Goal: Task Accomplishment & Management: Manage account settings

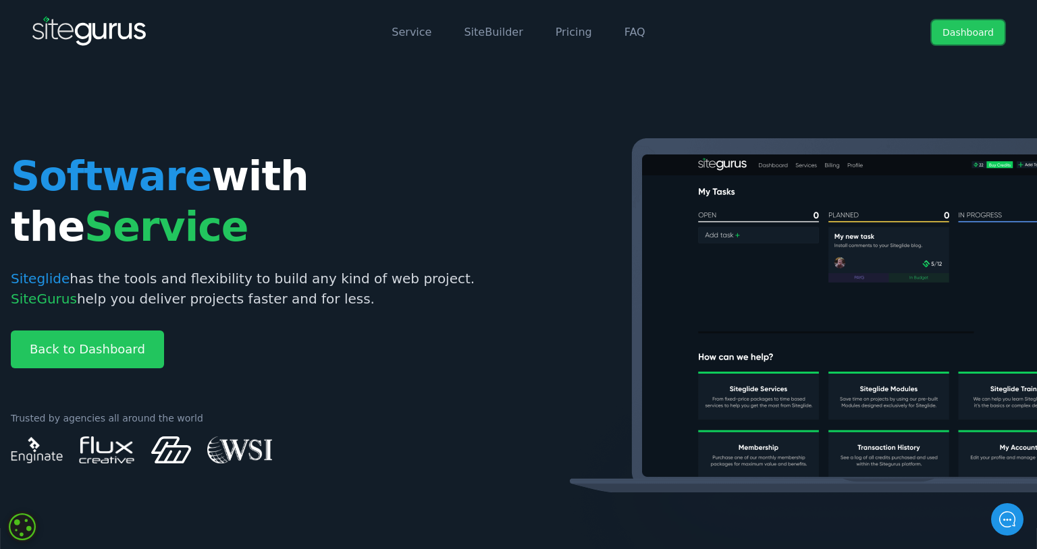
click at [960, 32] on link "Dashboard" at bounding box center [967, 32] width 73 height 24
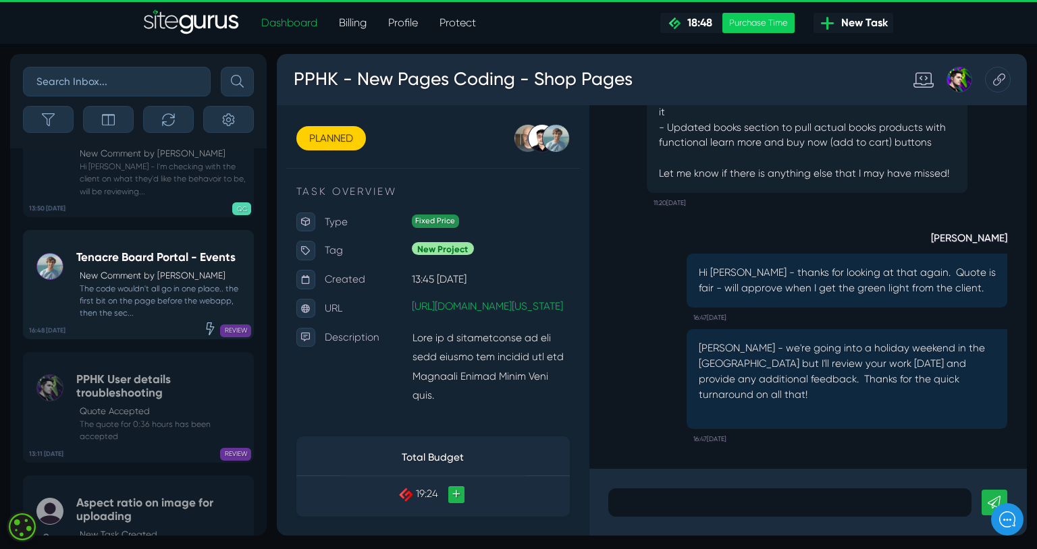
scroll to position [-563, 0]
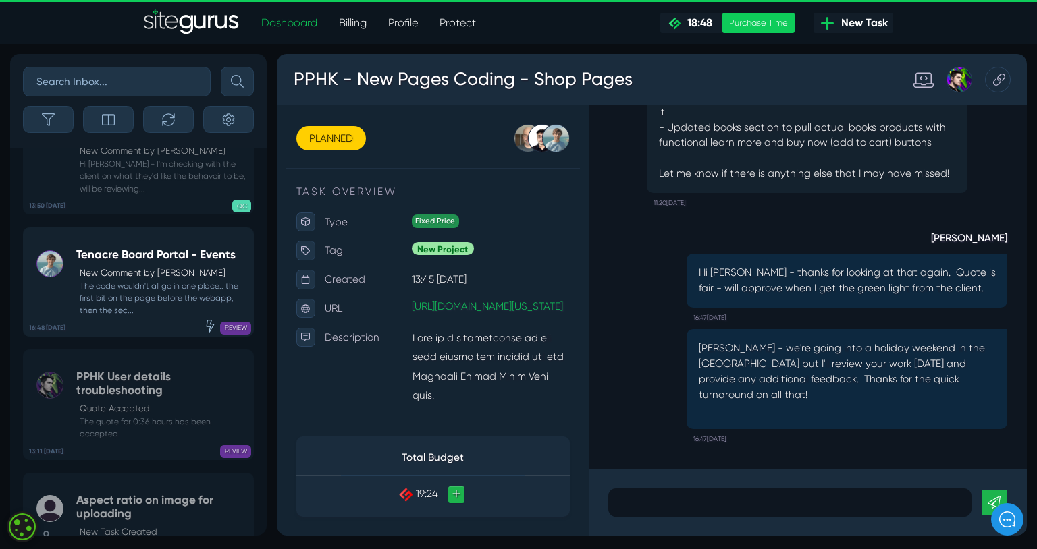
click at [154, 317] on small "The code wouldn't all go in one place.. the first bit on the page before the we…" at bounding box center [161, 298] width 171 height 37
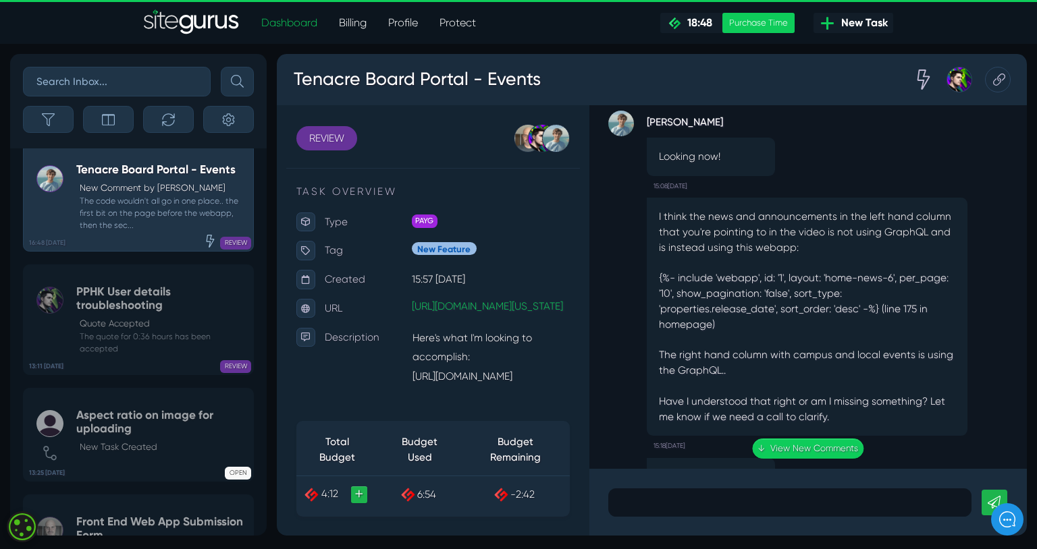
scroll to position [-1413, 0]
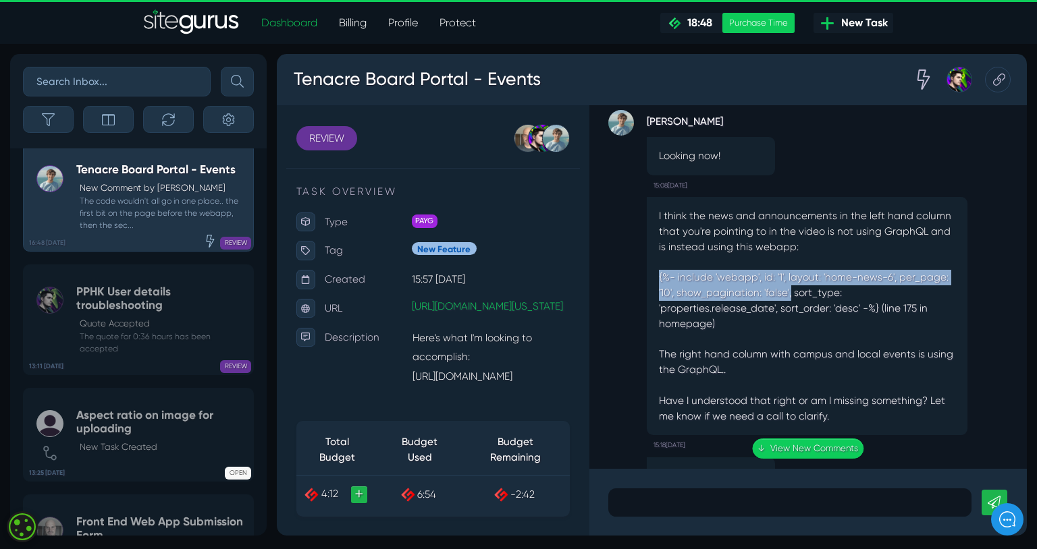
drag, startPoint x: 678, startPoint y: 289, endPoint x: 815, endPoint y: 310, distance: 138.6
click at [816, 310] on div "{%- include 'webapp', id: '1', layout: 'home-news-6', per_page: '10', show_pagi…" at bounding box center [834, 362] width 313 height 162
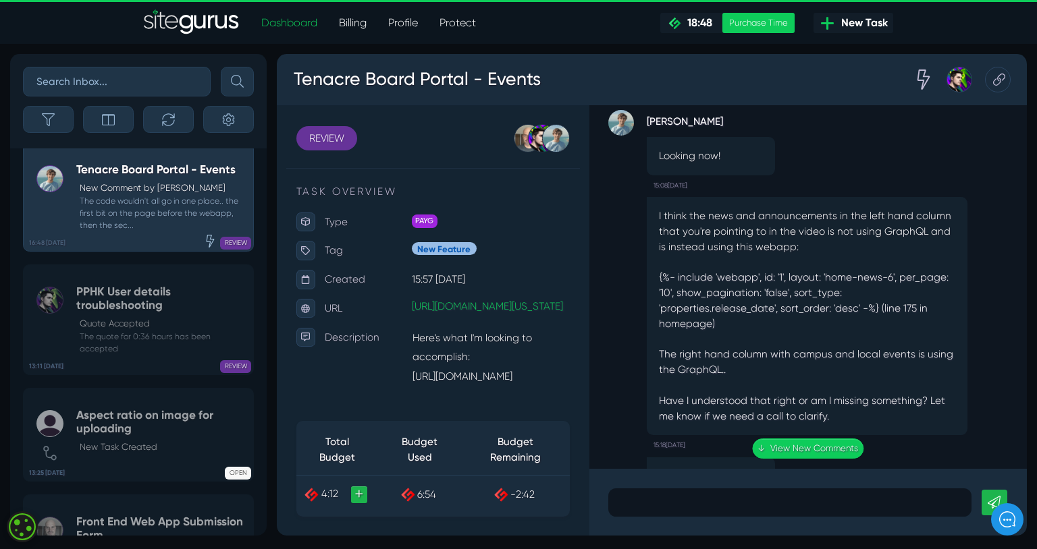
click at [779, 352] on div "{%- include 'webapp', id: '1', layout: 'home-news-6', per_page: '10', show_pagi…" at bounding box center [834, 362] width 313 height 162
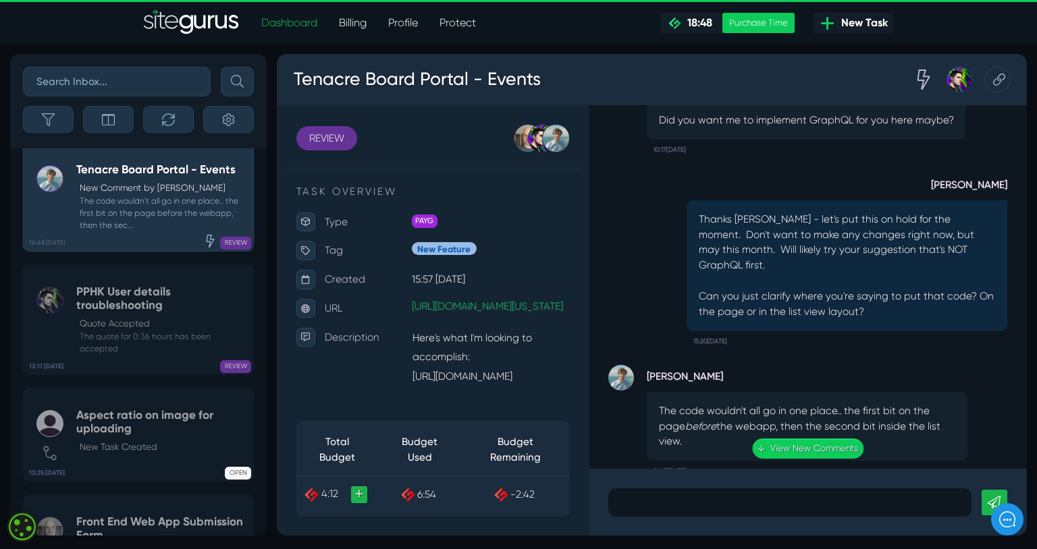
scroll to position [0, 0]
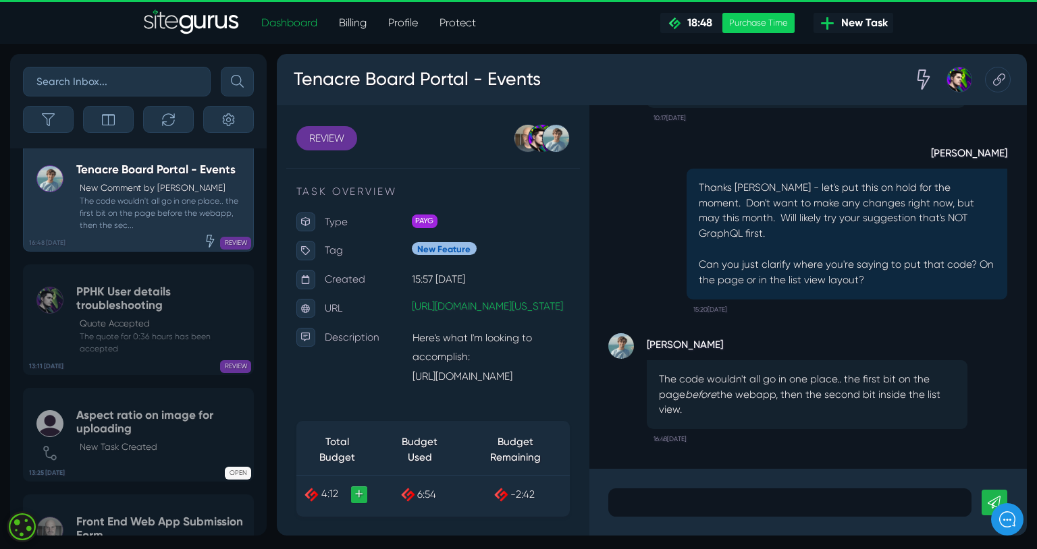
click at [588, 142] on div "[PERSON_NAME] [PERSON_NAME] [PERSON_NAME] Unassigned [PERSON_NAME] [PERSON_NAME…" at bounding box center [483, 143] width 225 height 30
click at [572, 143] on div at bounding box center [570, 143] width 30 height 30
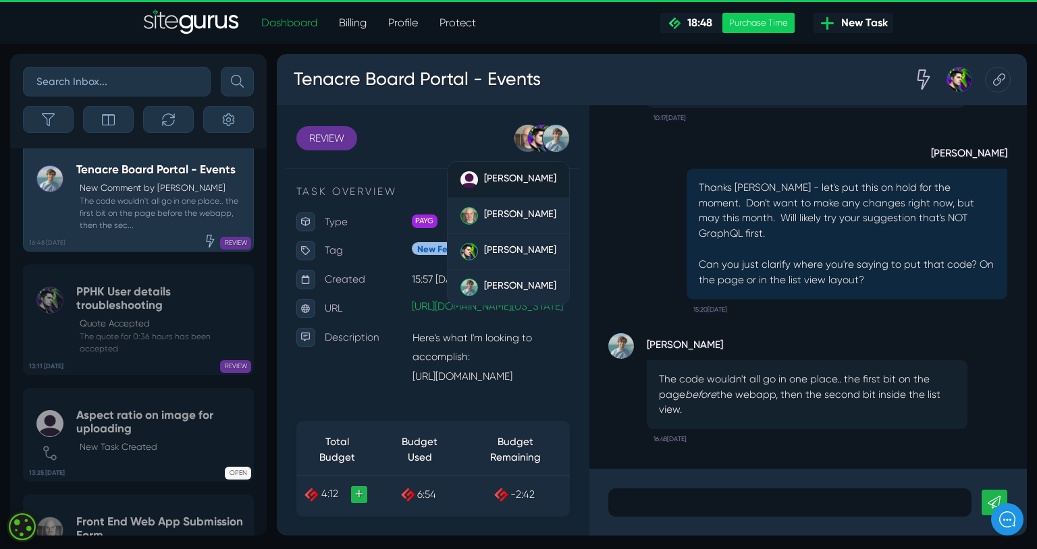
click at [527, 182] on span "[PERSON_NAME]" at bounding box center [533, 185] width 76 height 12
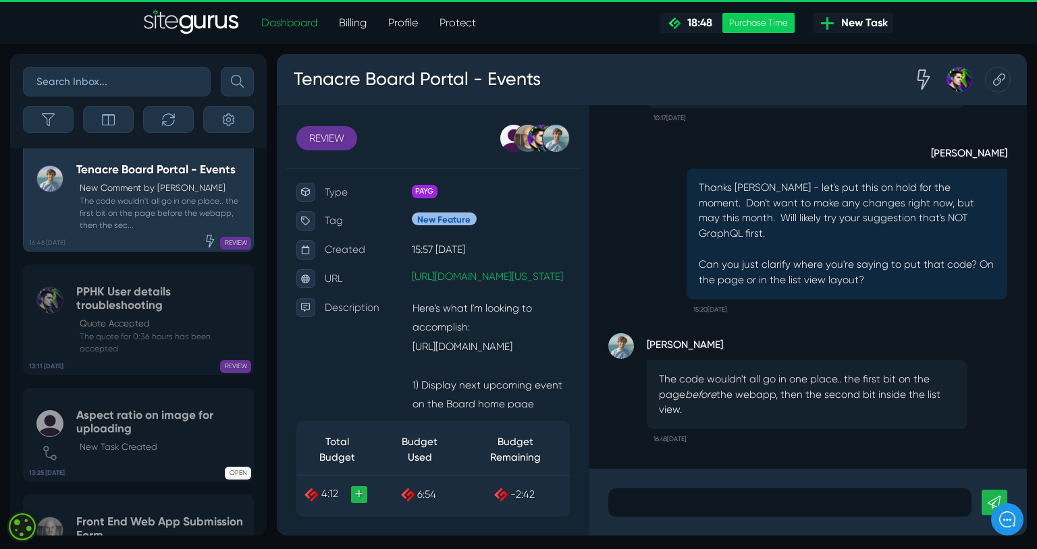
scroll to position [47, 0]
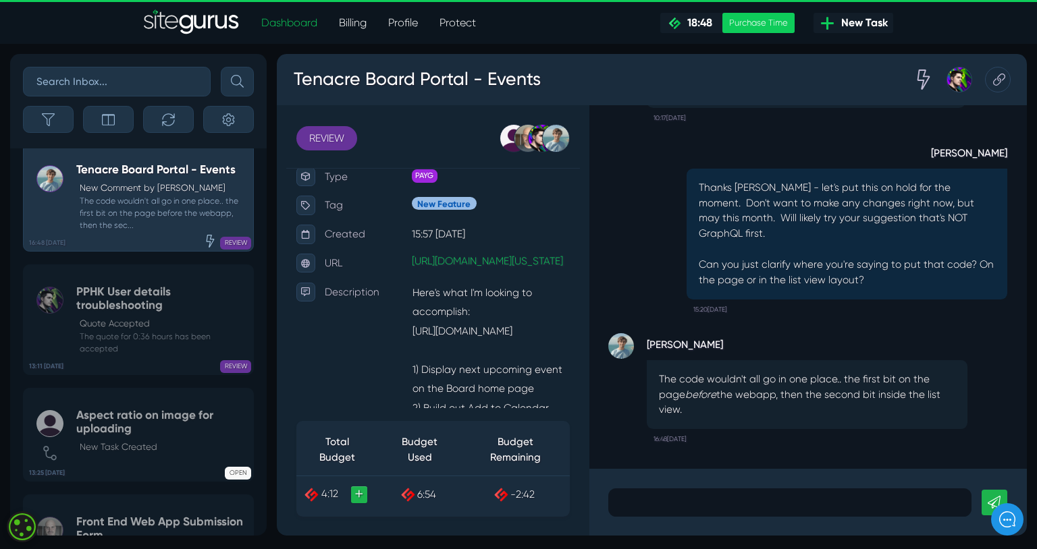
click at [364, 520] on link "+" at bounding box center [363, 518] width 18 height 18
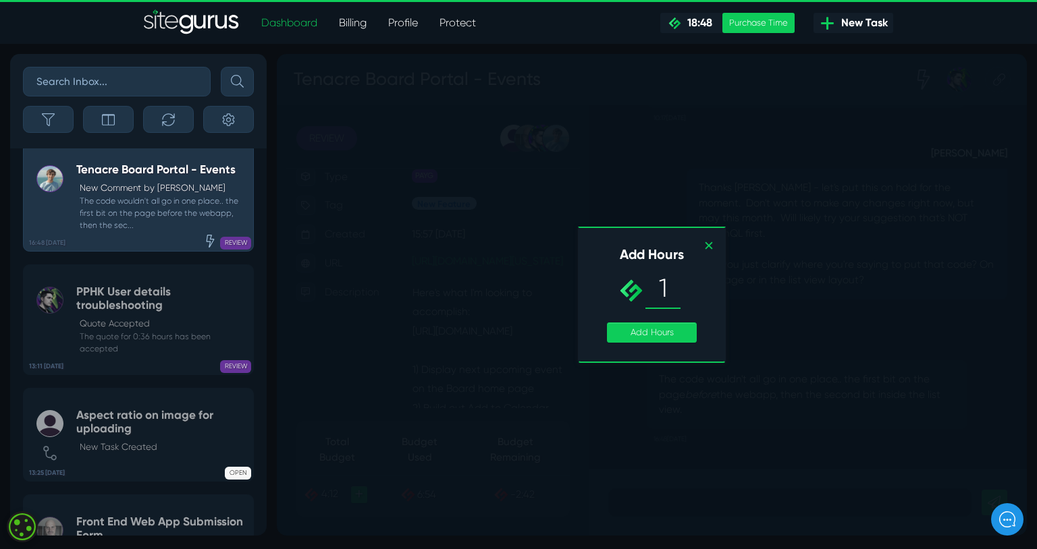
click at [690, 300] on span "1" at bounding box center [683, 302] width 37 height 42
click at [675, 350] on link "Add Hours" at bounding box center [671, 347] width 94 height 21
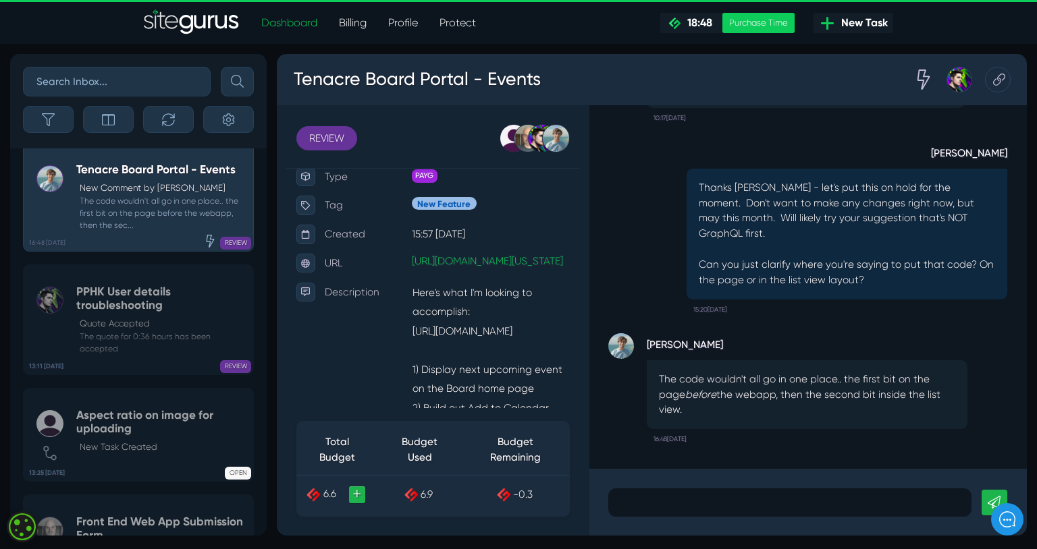
click at [364, 514] on link "+" at bounding box center [361, 518] width 18 height 18
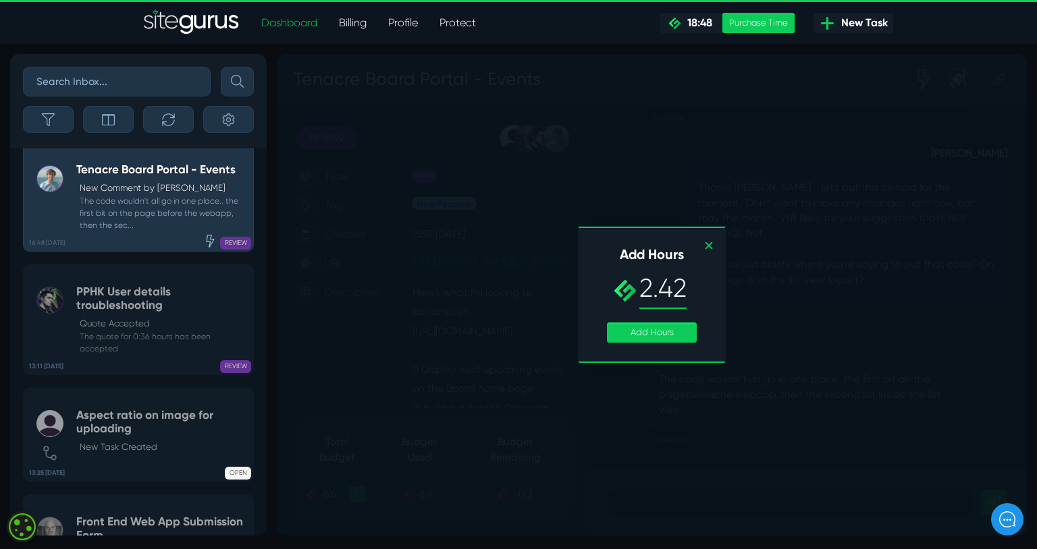
click at [681, 294] on span "2.42" at bounding box center [684, 302] width 50 height 42
click at [700, 343] on link "Add Hours" at bounding box center [671, 347] width 94 height 21
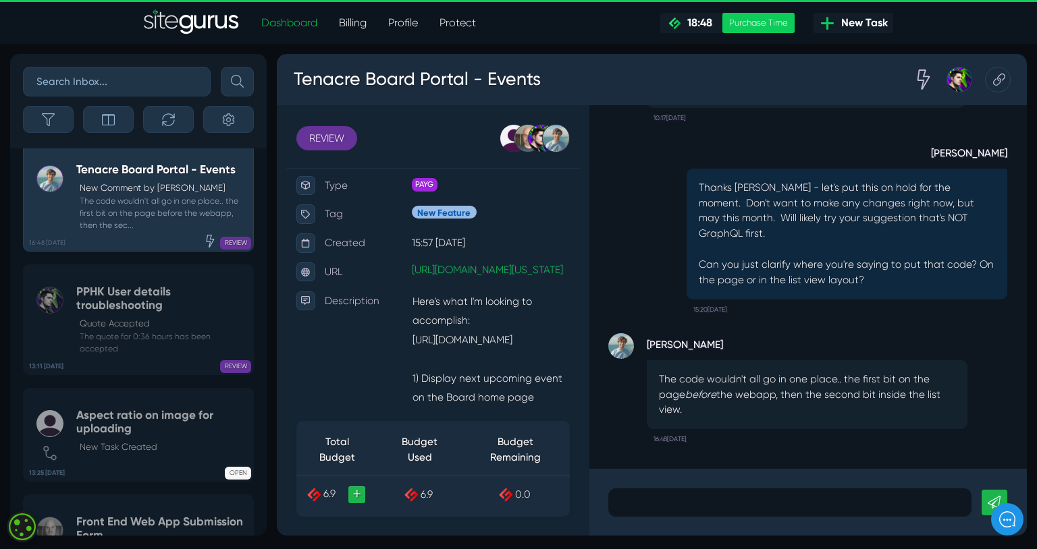
scroll to position [0, 0]
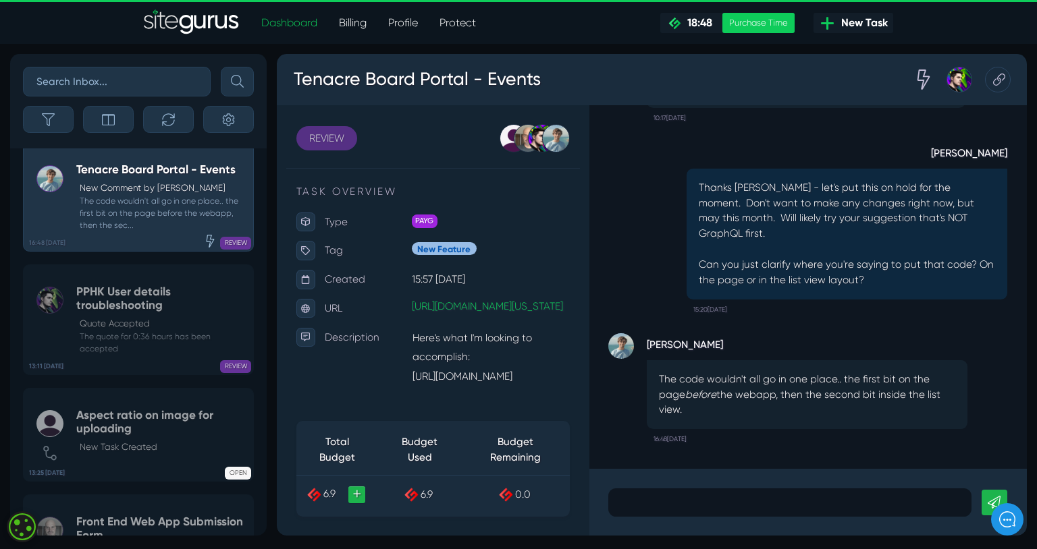
click at [339, 146] on link "REVIEW" at bounding box center [329, 143] width 64 height 26
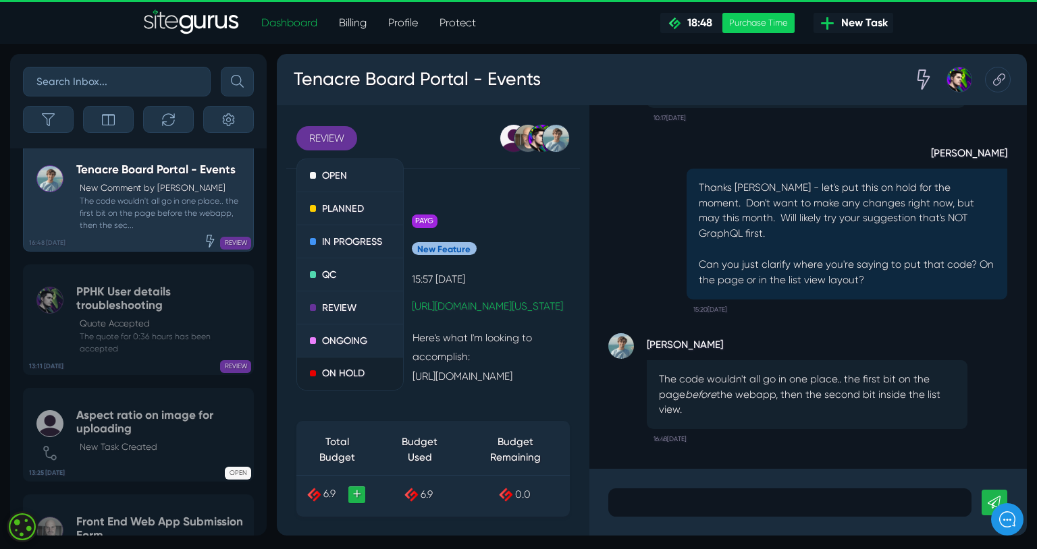
click at [337, 385] on link "ON HOLD" at bounding box center [354, 391] width 112 height 34
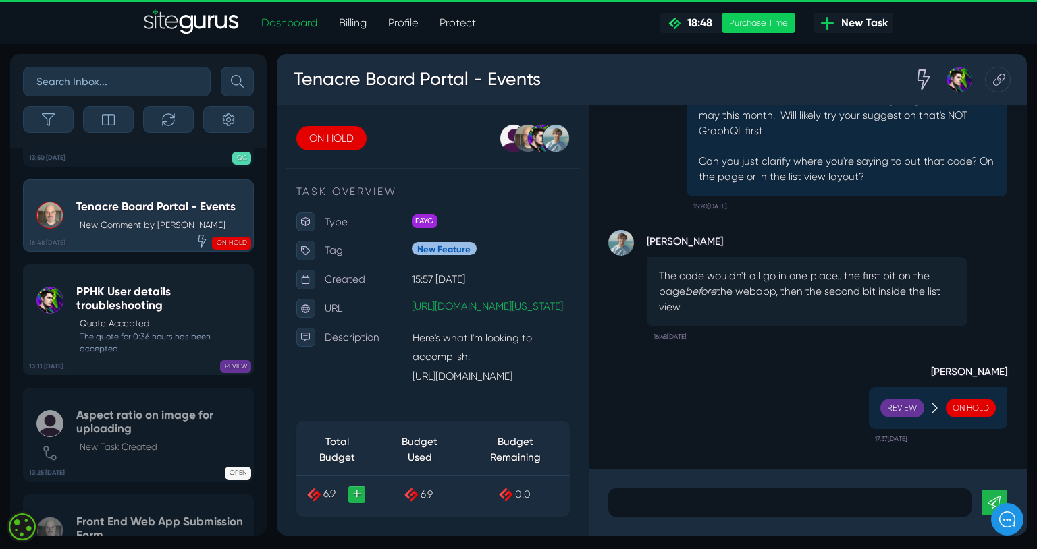
click at [188, 312] on h5 "PPHK User details troubleshooting" at bounding box center [161, 299] width 171 height 28
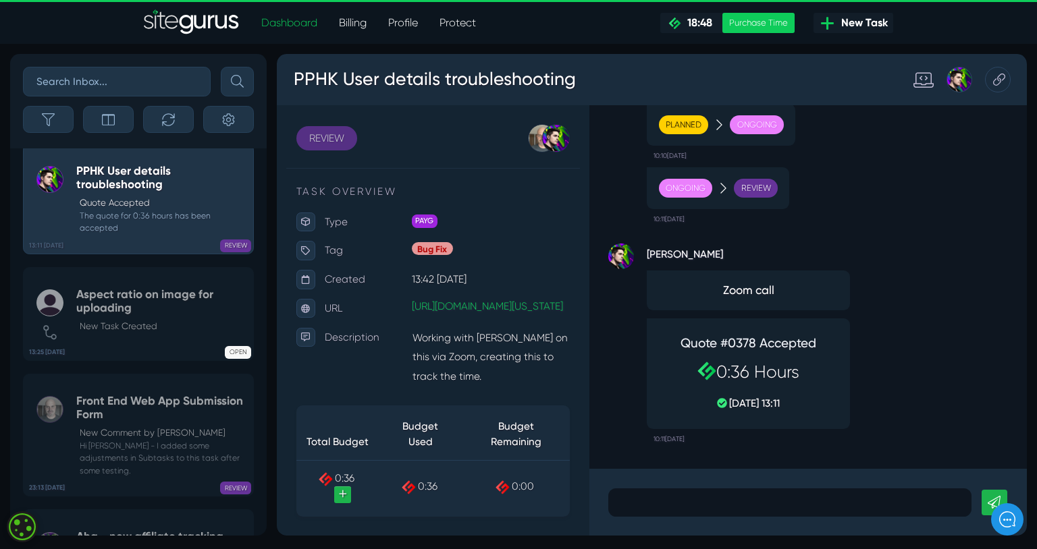
click at [328, 146] on link "REVIEW" at bounding box center [329, 143] width 64 height 26
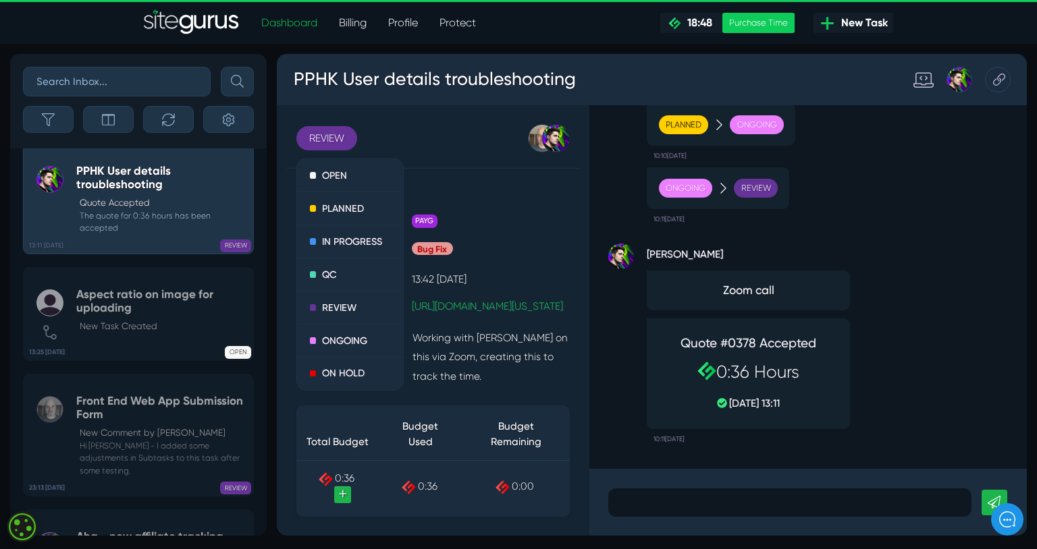
click at [429, 121] on div "REVIEW OPEN PLANNED IN PROGRESS QC REVIEW ONGOING ON HOLD [PERSON_NAME] [PERSON…" at bounding box center [441, 334] width 329 height 453
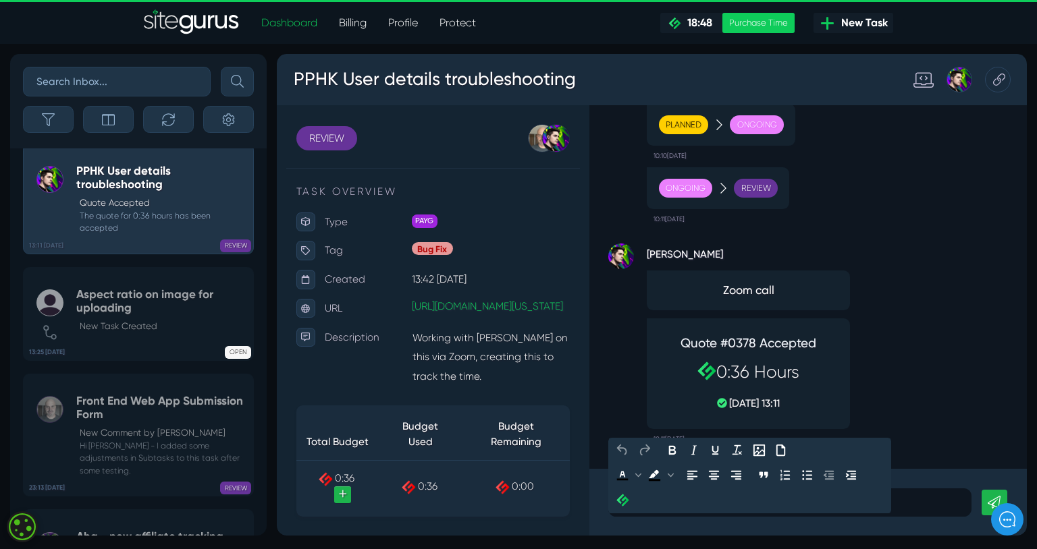
click at [666, 536] on div at bounding box center [817, 527] width 382 height 30
click at [352, 138] on link "REVIEW" at bounding box center [329, 143] width 64 height 26
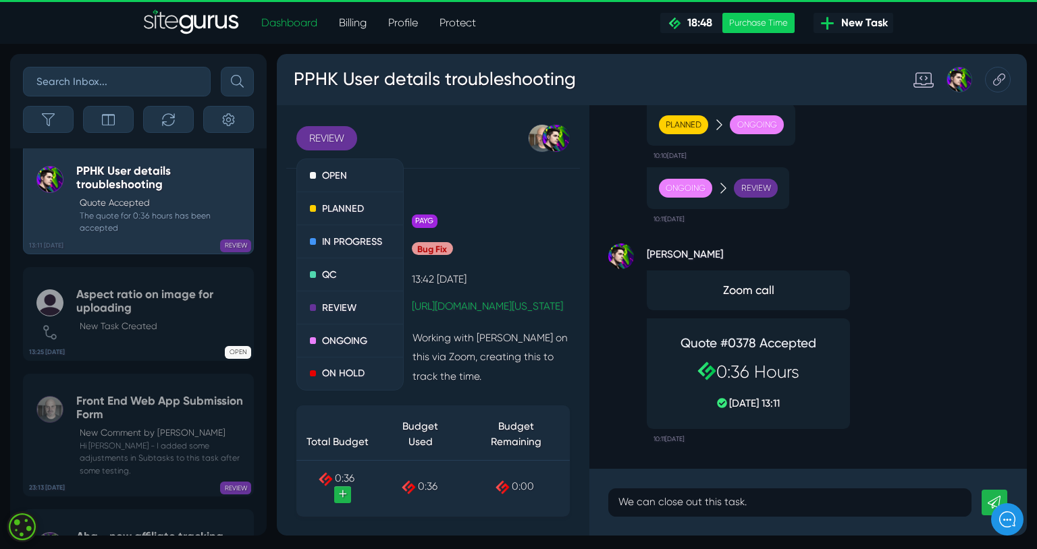
click at [432, 148] on div "[PERSON_NAME] [PERSON_NAME] Unassigned" at bounding box center [483, 143] width 204 height 30
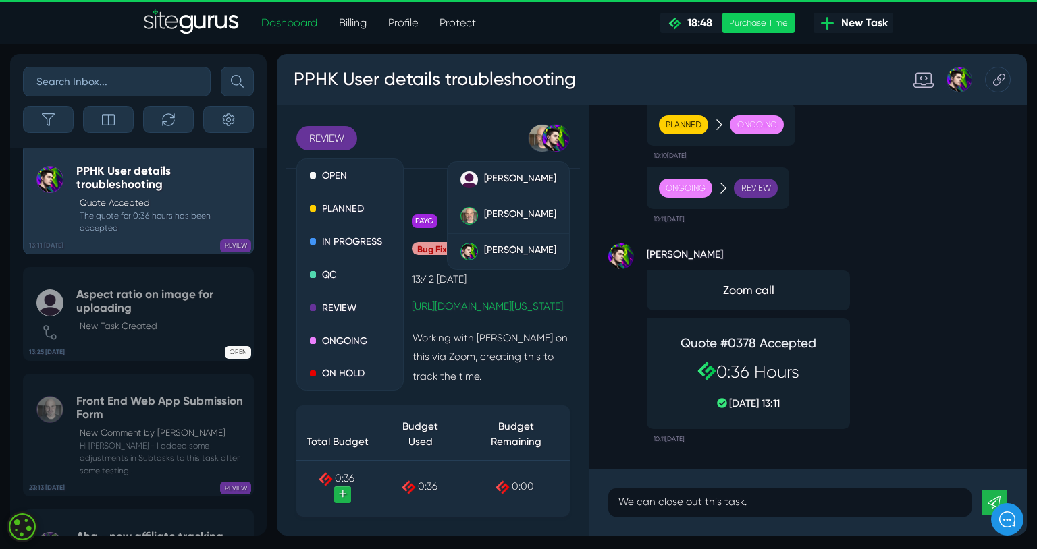
click at [413, 123] on div "REVIEW OPEN PLANNED IN PROGRESS QC REVIEW ONGOING ON HOLD [PERSON_NAME] [PERSON…" at bounding box center [441, 334] width 329 height 453
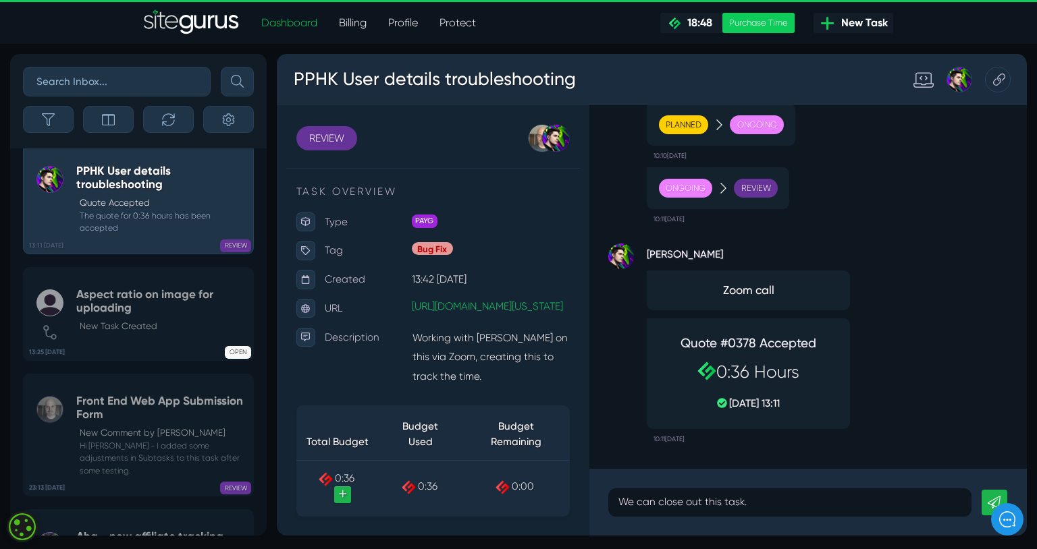
click at [982, 336] on div "[PERSON_NAME] Zoom call Quote #0378 Accepted 0:36 Hours [DATE] 13:11 10:11[DATE]" at bounding box center [836, 354] width 420 height 231
click at [1029, 518] on link at bounding box center [1031, 526] width 27 height 27
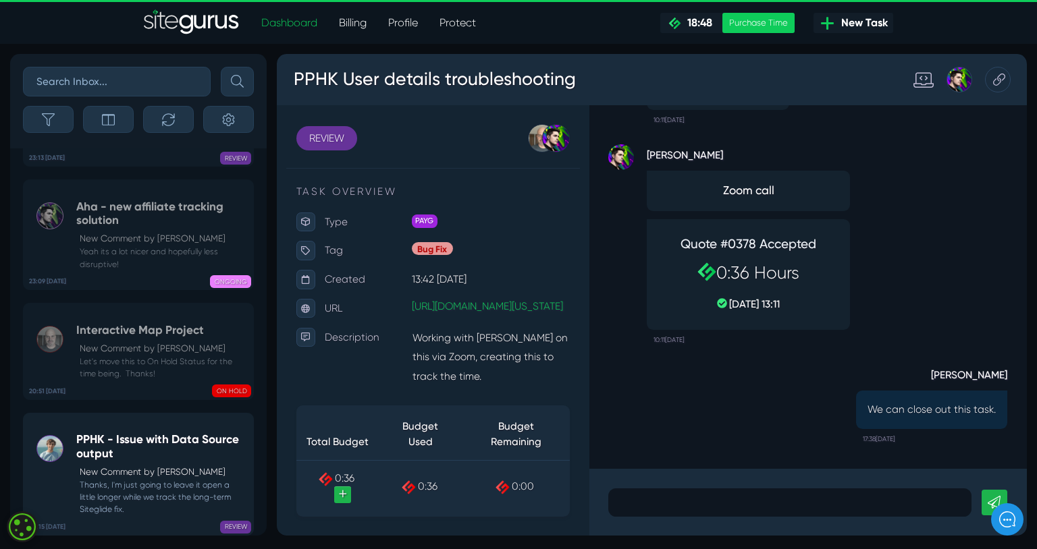
click at [145, 464] on div "PPHK - Issue with Data Source output New Comment by [PERSON_NAME] Thanks, I'm j…" at bounding box center [161, 474] width 171 height 83
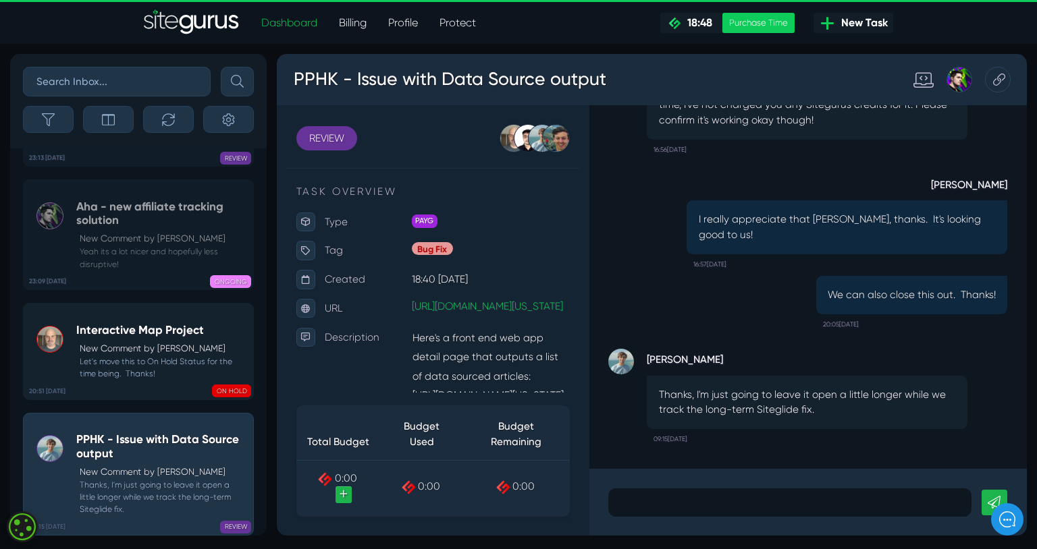
click at [196, 365] on small "Let's move this to On Hold Status for the time being. Thanks!" at bounding box center [161, 368] width 171 height 24
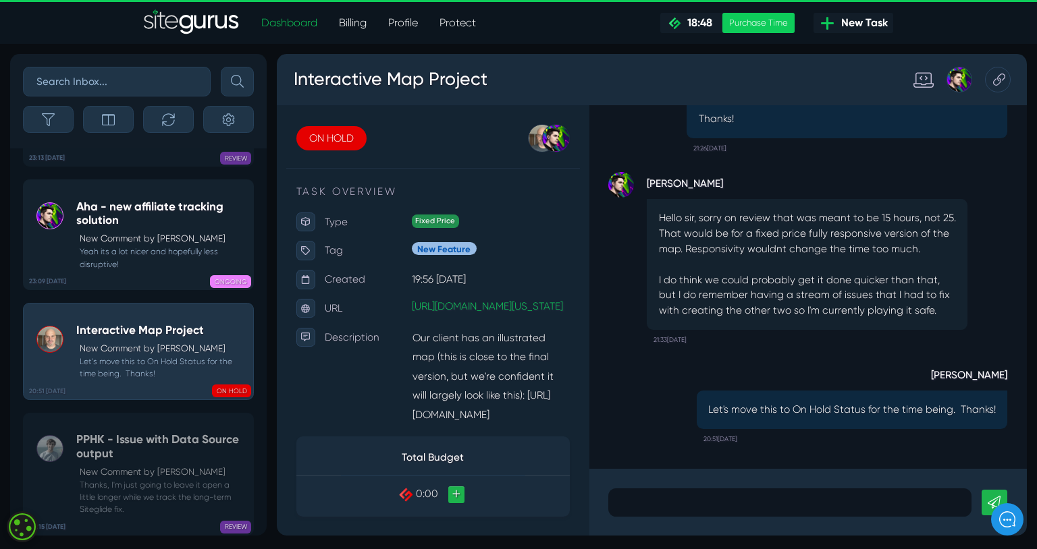
click at [179, 233] on p "New Comment by [PERSON_NAME]" at bounding box center [163, 238] width 167 height 13
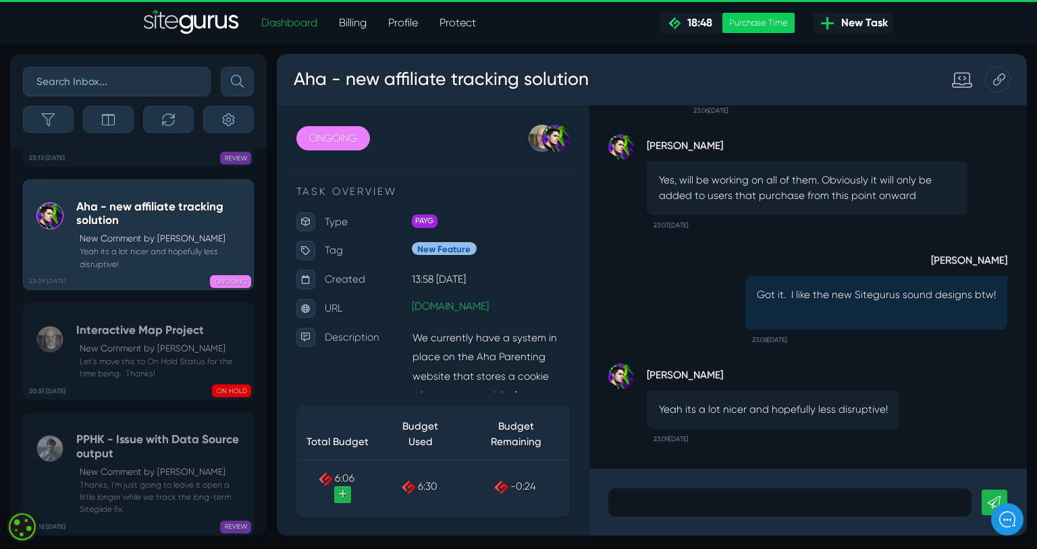
click at [355, 517] on link "+" at bounding box center [346, 518] width 18 height 18
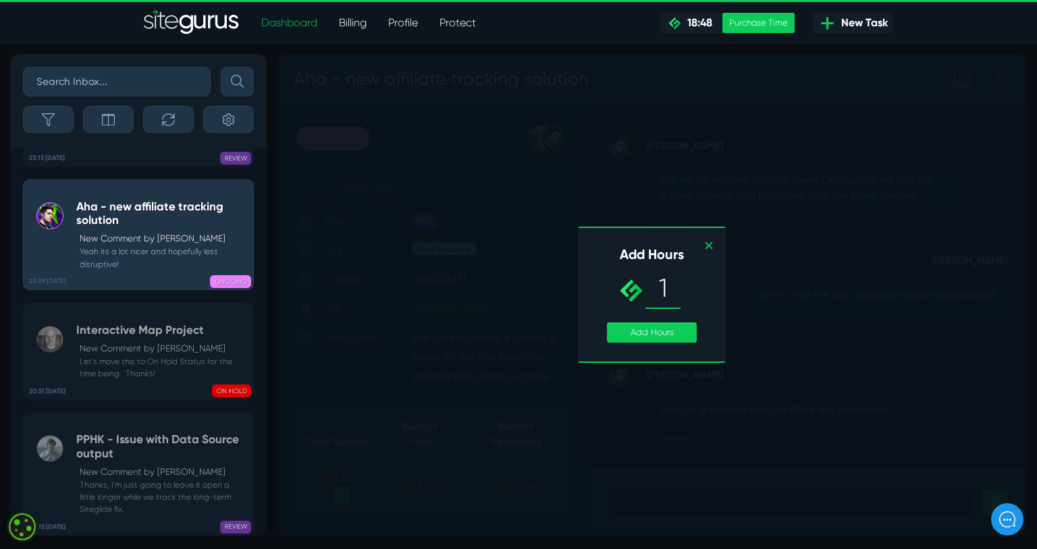
click at [694, 289] on span "1" at bounding box center [683, 302] width 37 height 42
click at [673, 350] on link "Add Hours" at bounding box center [671, 347] width 94 height 21
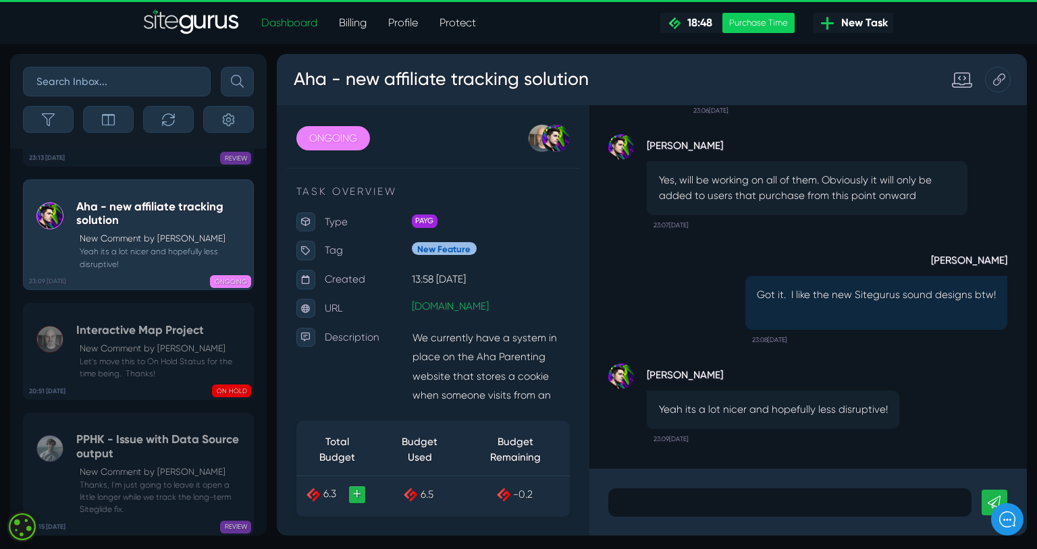
click at [360, 518] on link "+" at bounding box center [361, 518] width 18 height 18
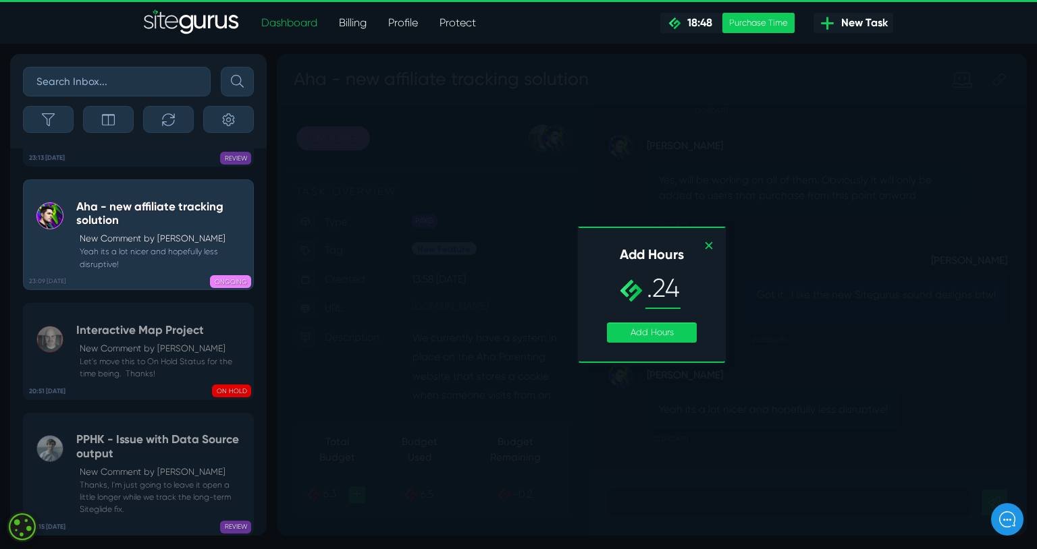
click at [697, 299] on span ".24" at bounding box center [683, 302] width 37 height 42
click at [671, 344] on link "Add Hours" at bounding box center [671, 347] width 94 height 21
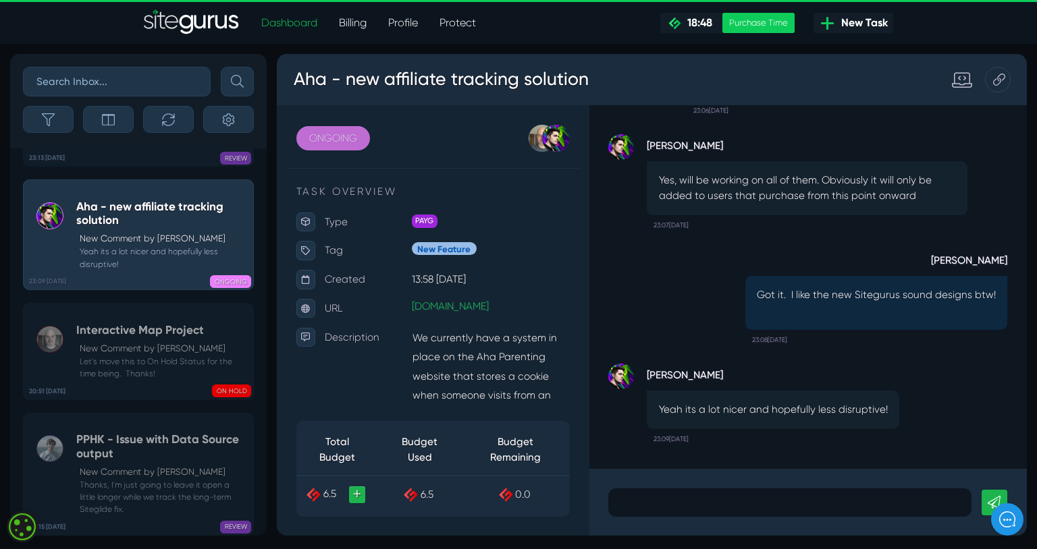
click at [357, 139] on link "ONGOING" at bounding box center [336, 143] width 78 height 26
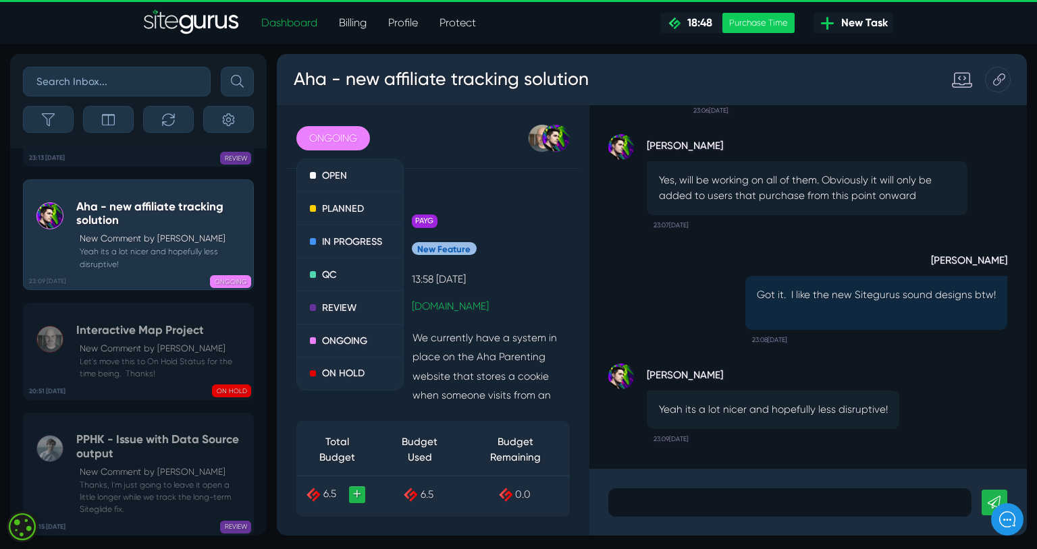
click at [411, 140] on div "[PERSON_NAME] [PERSON_NAME] Unassigned" at bounding box center [490, 143] width 191 height 30
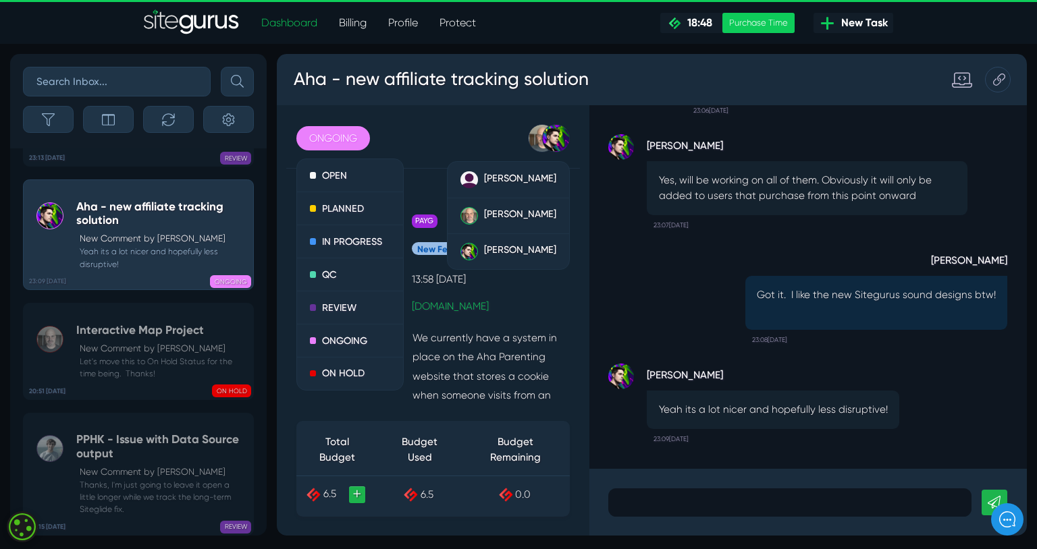
click at [681, 524] on p at bounding box center [817, 526] width 362 height 16
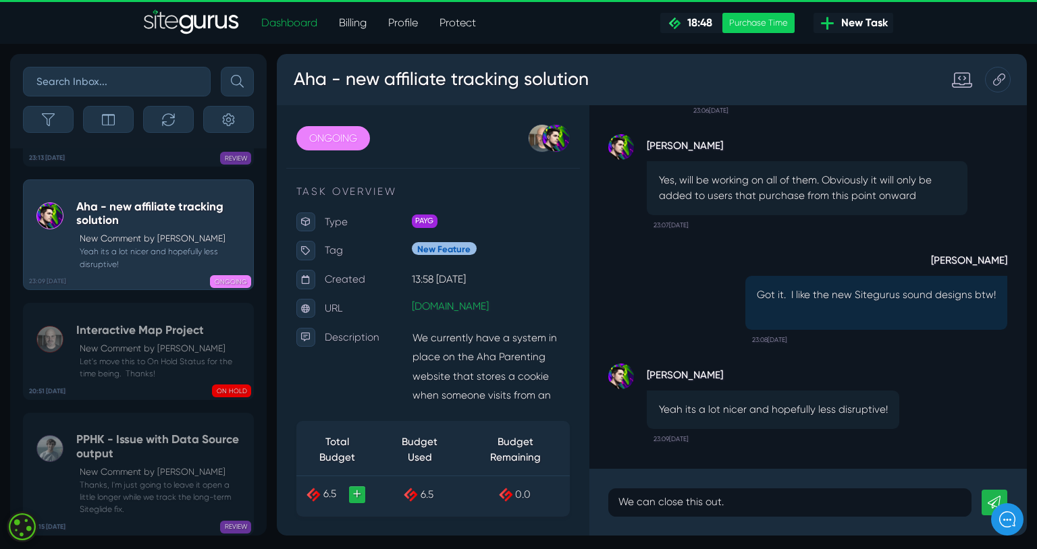
click at [1022, 518] on link at bounding box center [1031, 526] width 27 height 27
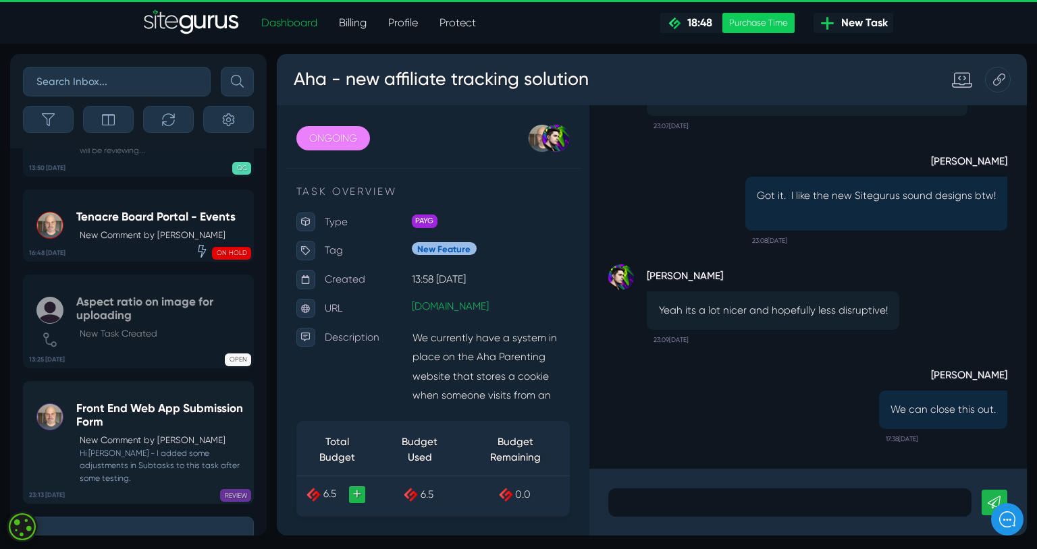
click at [145, 410] on link "23:13 [DATE] Front End Web App Submission Form New Comment by [PERSON_NAME] Hi …" at bounding box center [138, 442] width 231 height 123
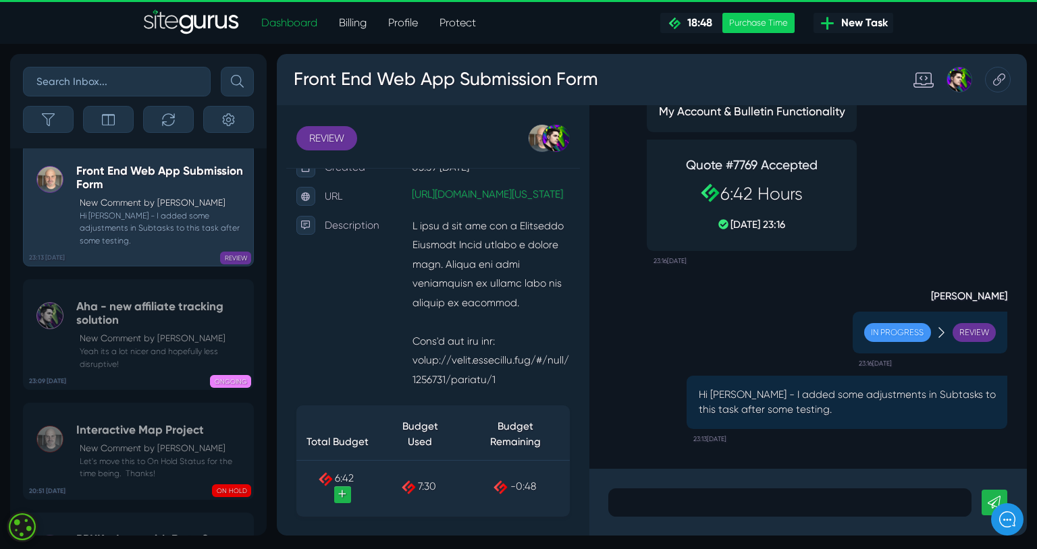
click at [354, 518] on link "+" at bounding box center [346, 518] width 18 height 18
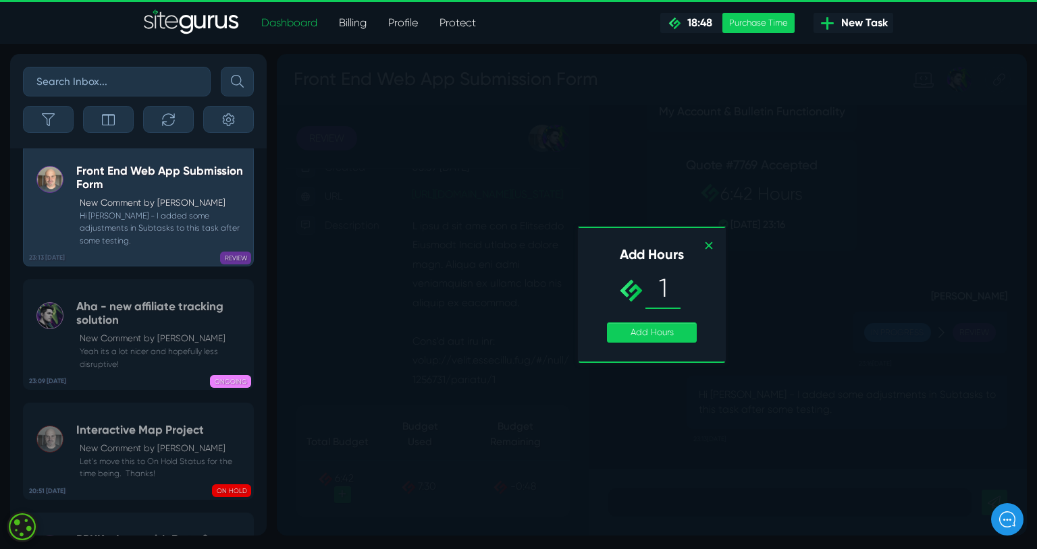
click at [688, 287] on span "1" at bounding box center [683, 302] width 37 height 42
click at [691, 352] on link "Add Hours" at bounding box center [671, 347] width 94 height 21
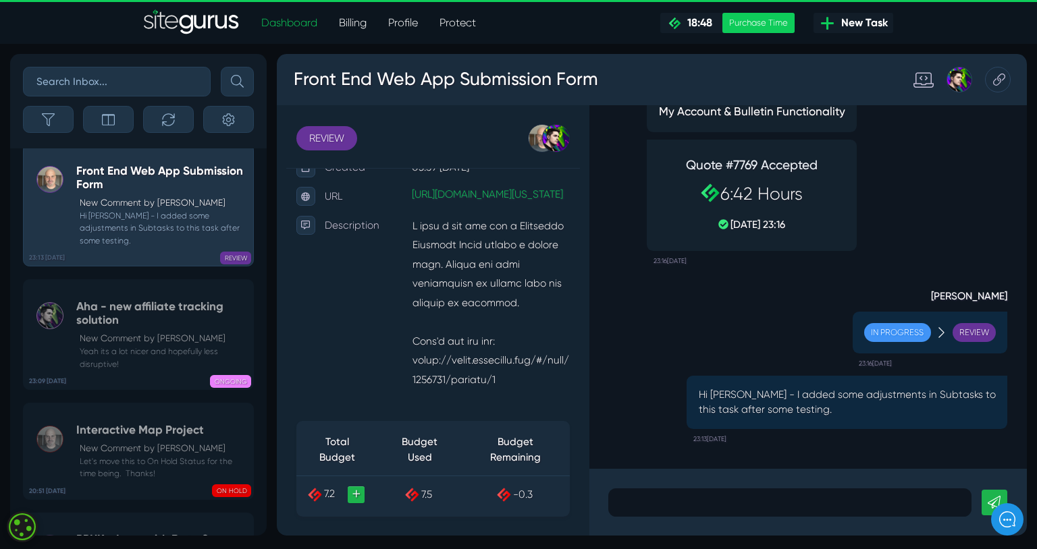
click at [356, 518] on link "+" at bounding box center [361, 518] width 18 height 18
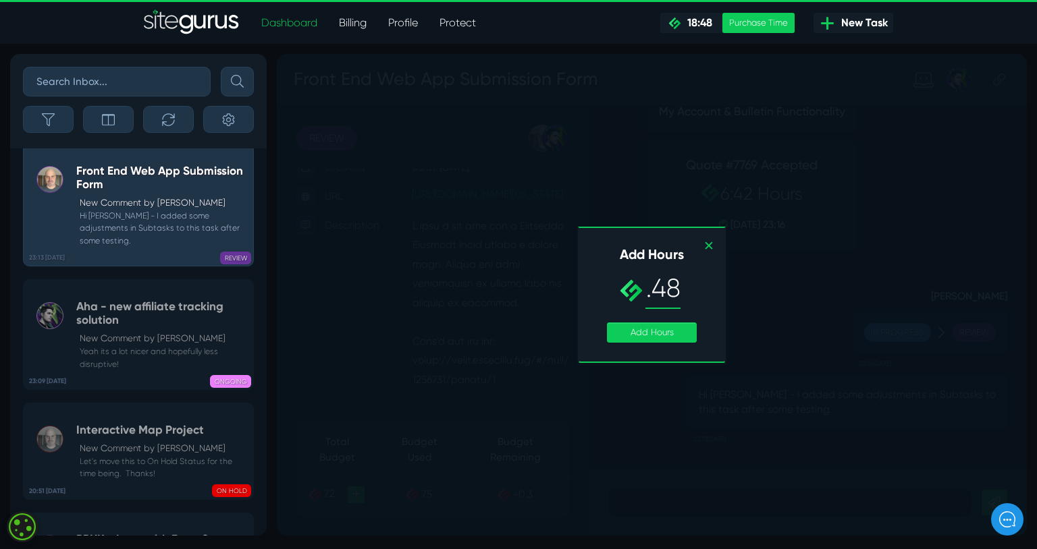
click at [680, 304] on span ".48" at bounding box center [683, 302] width 37 height 42
click at [674, 351] on link "Add Hours" at bounding box center [671, 347] width 94 height 21
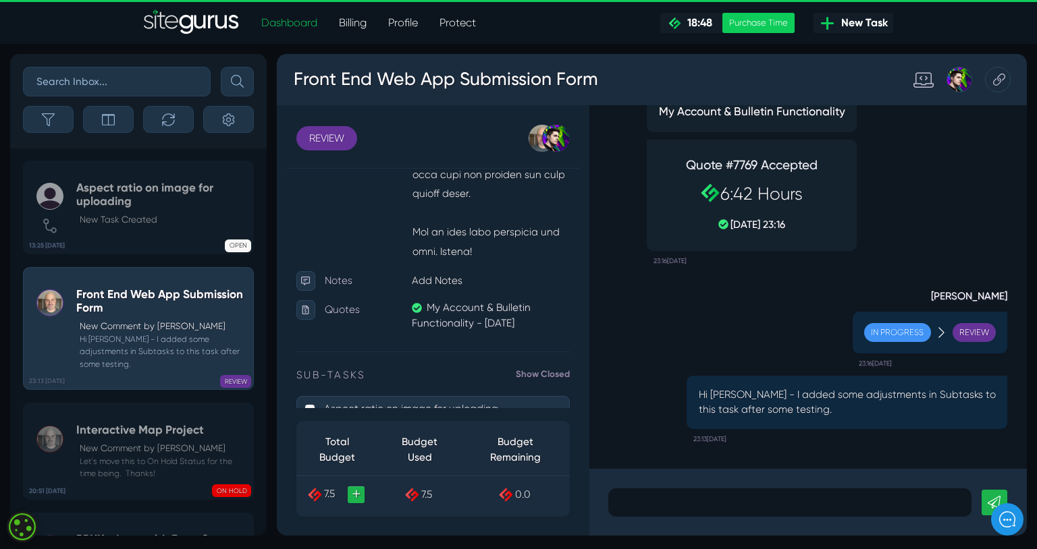
scroll to position [1175, 0]
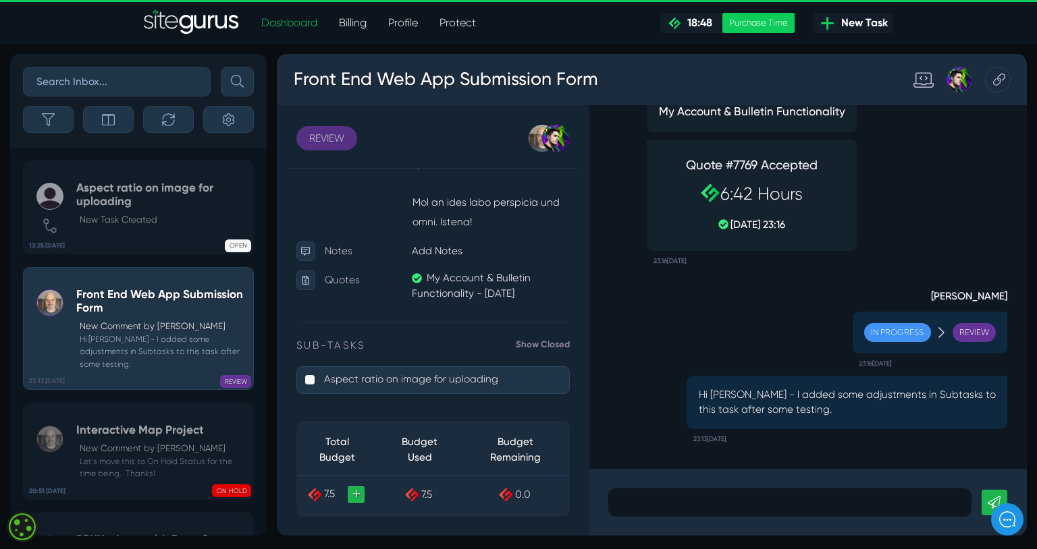
click at [329, 146] on link "REVIEW" at bounding box center [329, 143] width 64 height 26
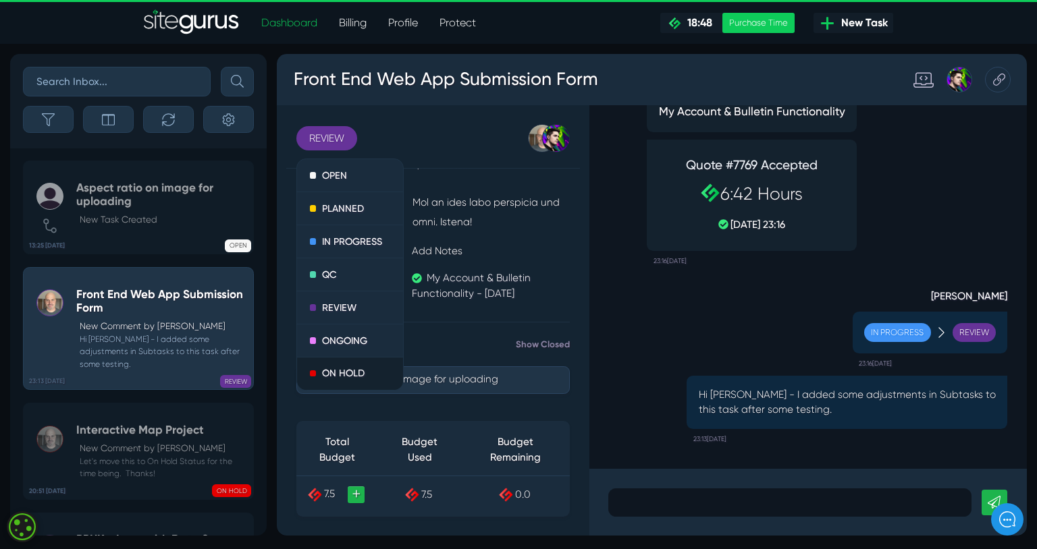
click at [352, 385] on link "ON HOLD" at bounding box center [354, 391] width 112 height 34
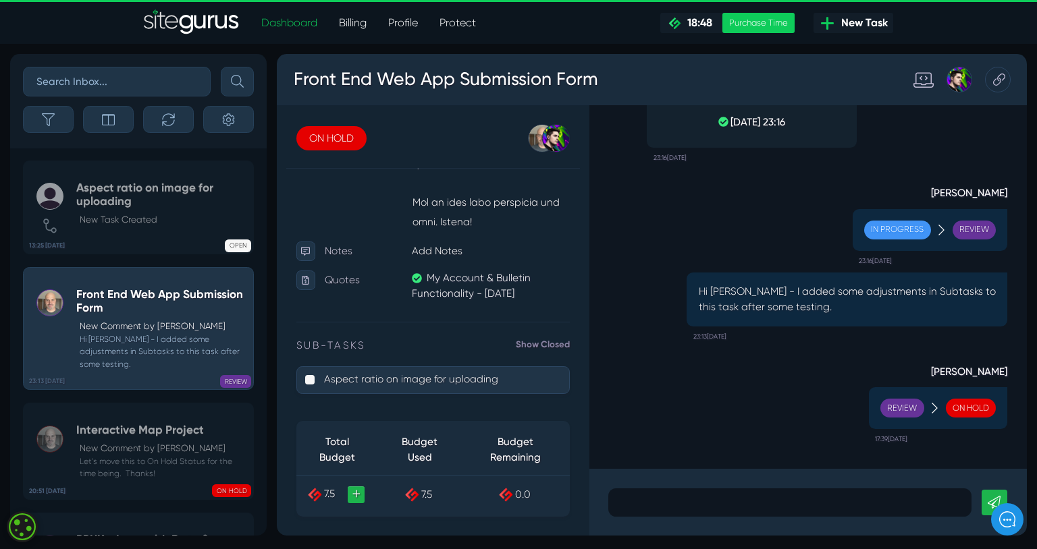
scroll to position [0, 0]
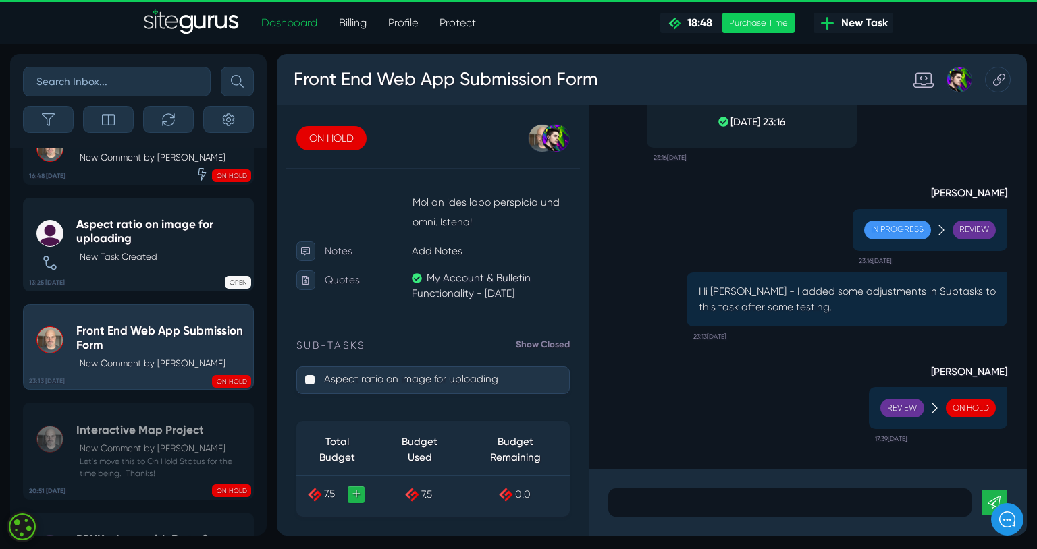
click at [198, 252] on p "New Task Created" at bounding box center [163, 256] width 167 height 13
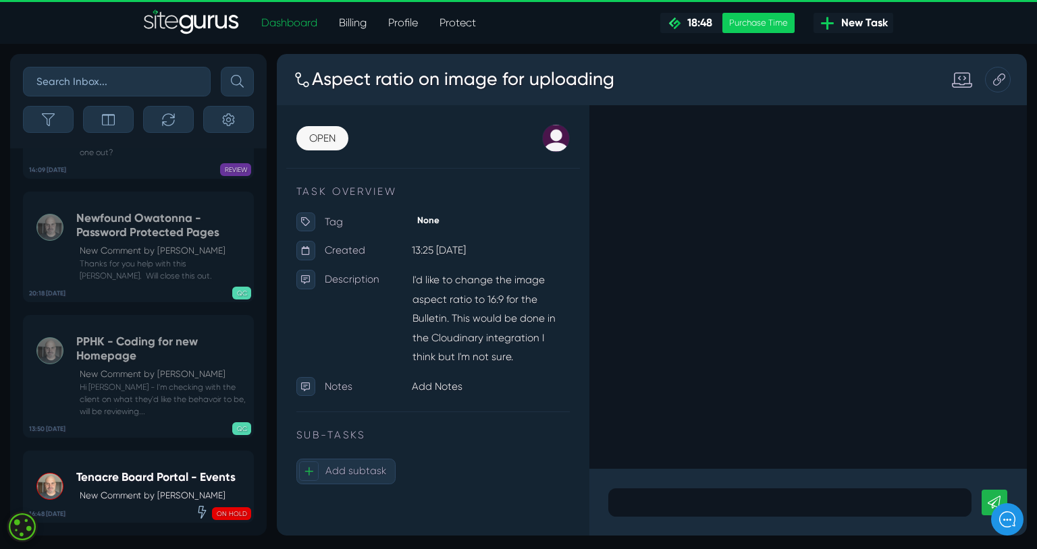
scroll to position [-467, 0]
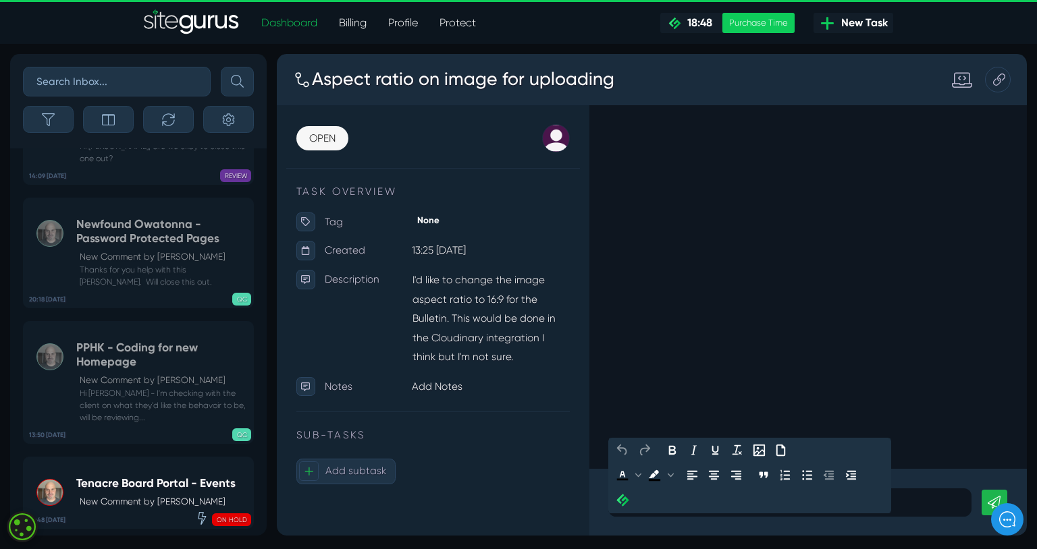
click at [680, 521] on p at bounding box center [817, 526] width 362 height 16
click at [1027, 524] on icon at bounding box center [1031, 526] width 13 height 13
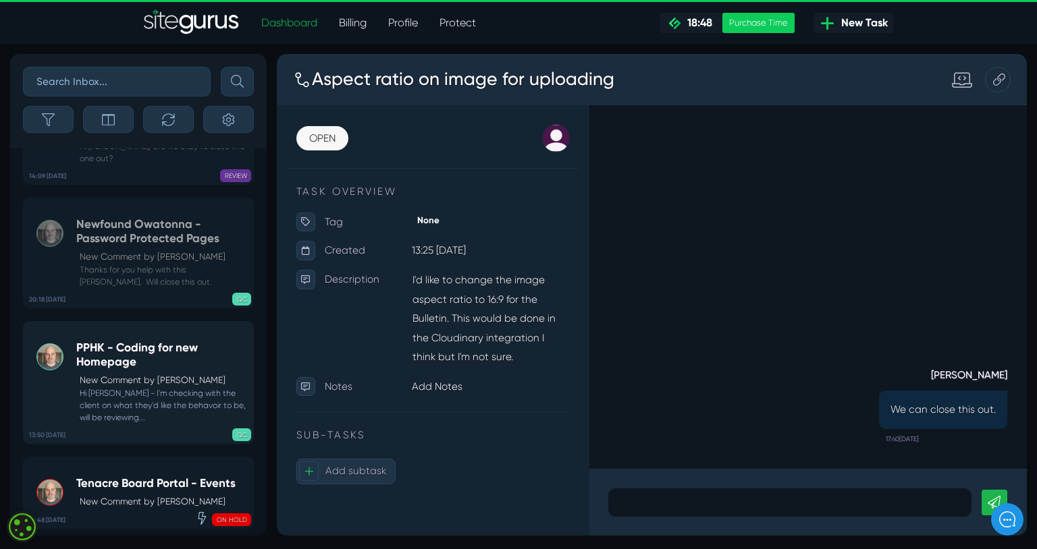
click at [197, 379] on p "New Comment by [PERSON_NAME]" at bounding box center [163, 380] width 167 height 13
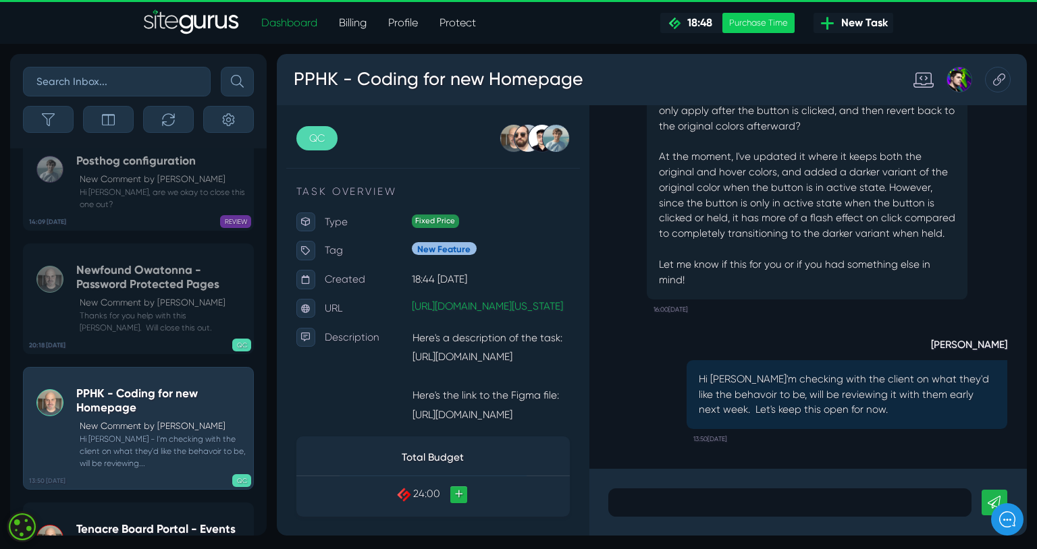
scroll to position [-516, 0]
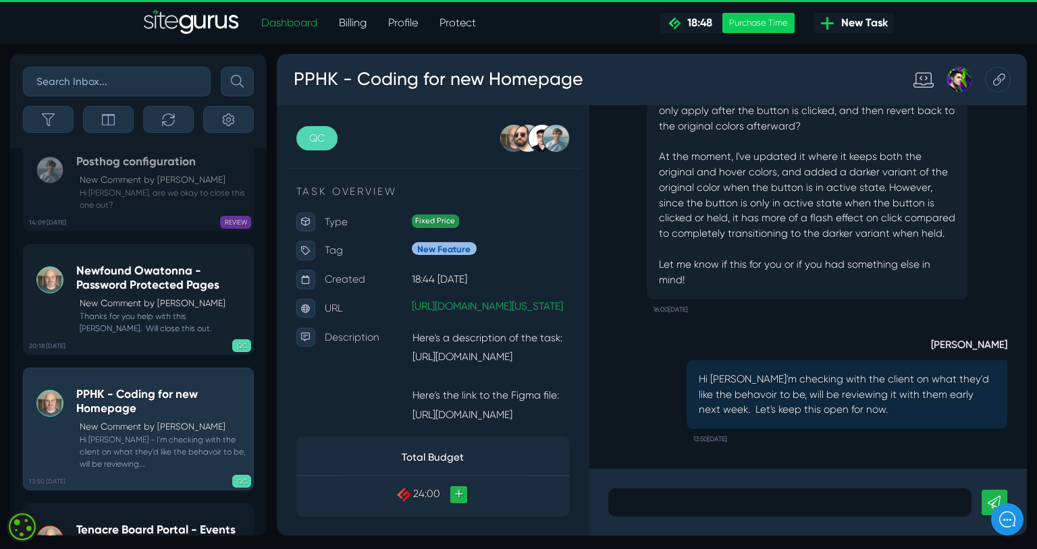
click at [182, 297] on div "Newfound Owatonna - Password Protected Pages New Comment by [PERSON_NAME] Thank…" at bounding box center [161, 299] width 171 height 71
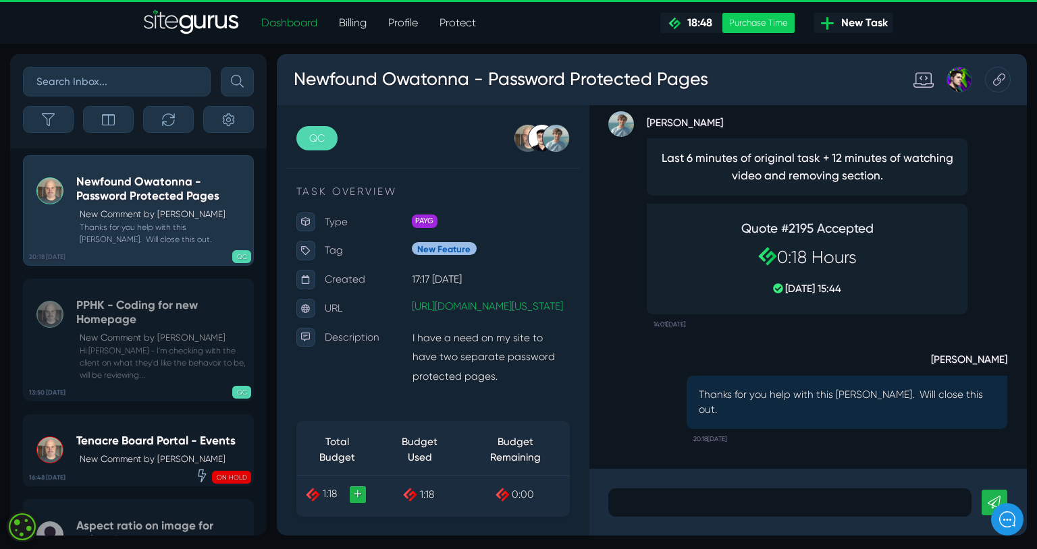
click at [715, 516] on div at bounding box center [817, 527] width 382 height 30
click at [329, 148] on link "QC" at bounding box center [318, 143] width 43 height 26
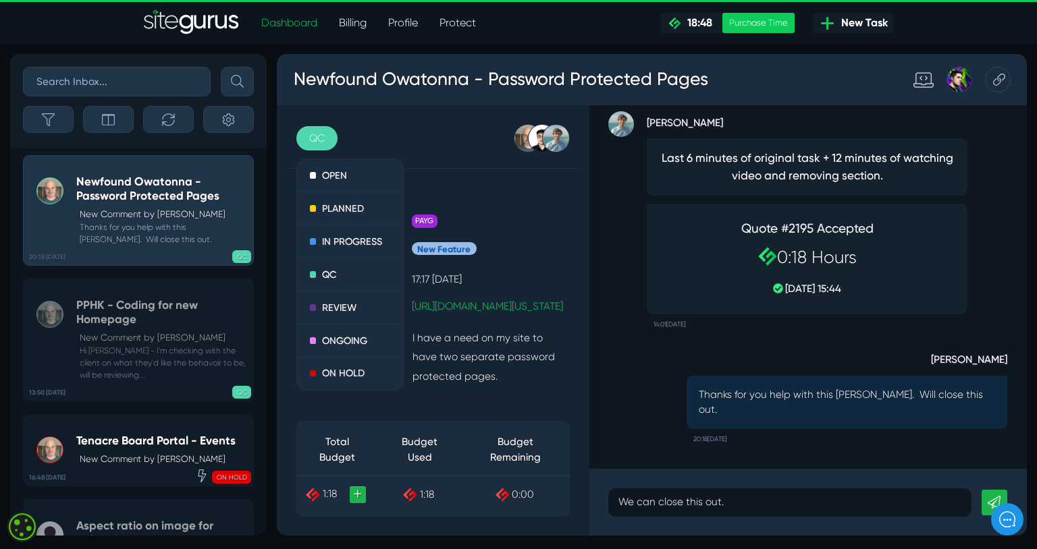
click at [453, 159] on div "QC OPEN PLANNED IN PROGRESS QC REVIEW ONGOING ON HOLD [PERSON_NAME] [PERSON_NAM…" at bounding box center [441, 334] width 329 height 453
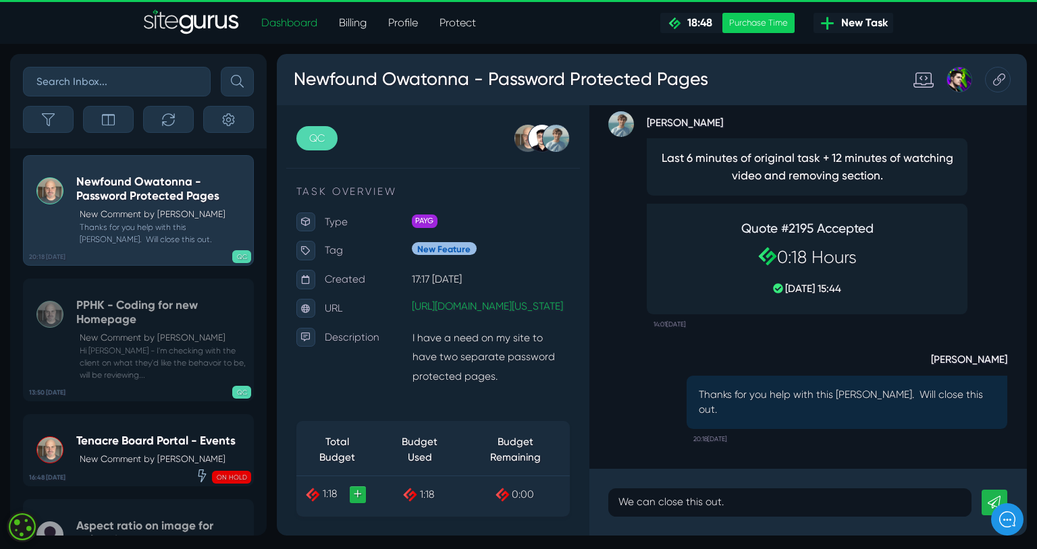
click at [1028, 518] on link at bounding box center [1031, 526] width 27 height 27
click at [923, 527] on p "We can close this out." at bounding box center [817, 526] width 362 height 16
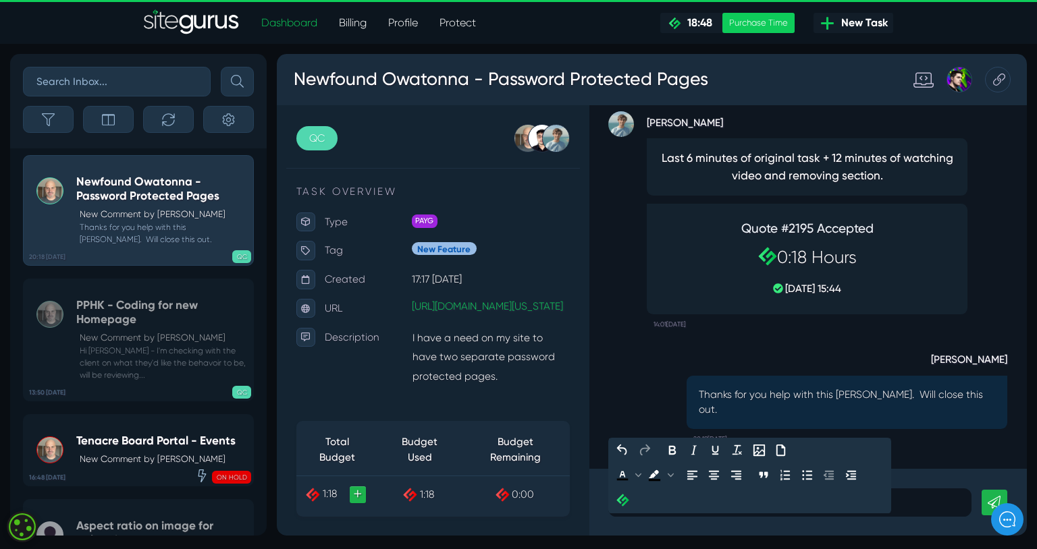
click at [1035, 522] on icon at bounding box center [1031, 526] width 13 height 13
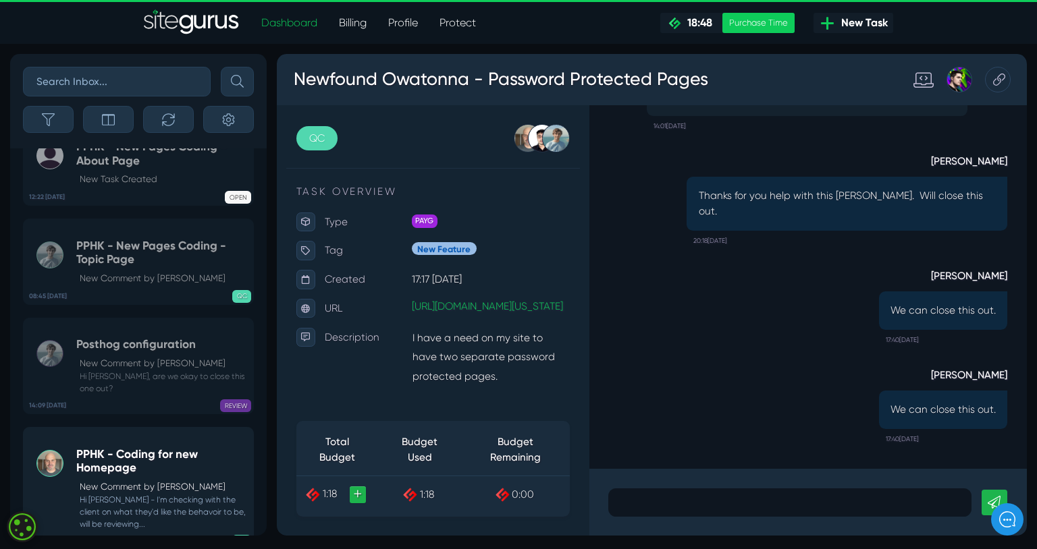
scroll to position [-487, 0]
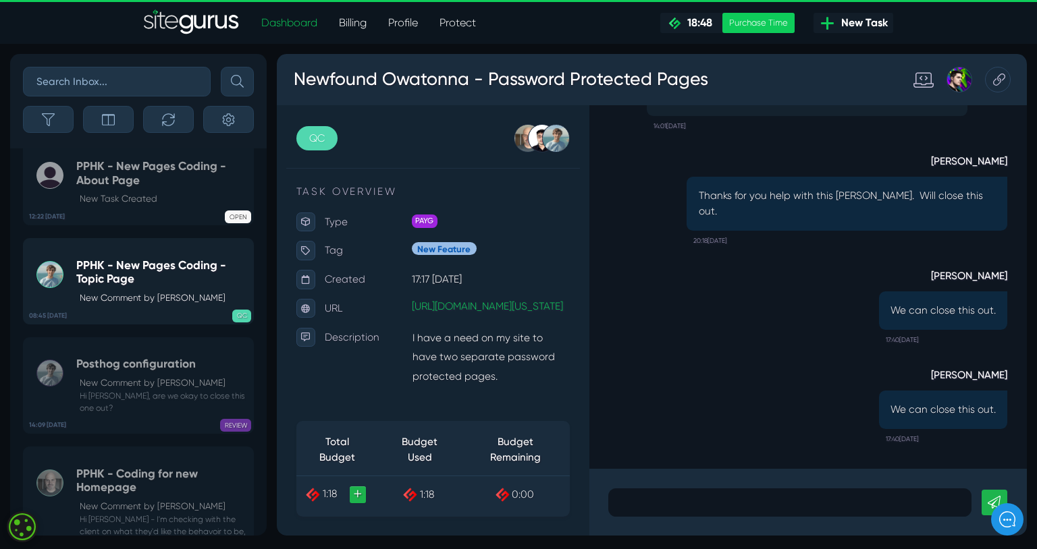
click at [170, 286] on h5 "PPHK - New Pages Coding - Topic Page" at bounding box center [161, 272] width 171 height 28
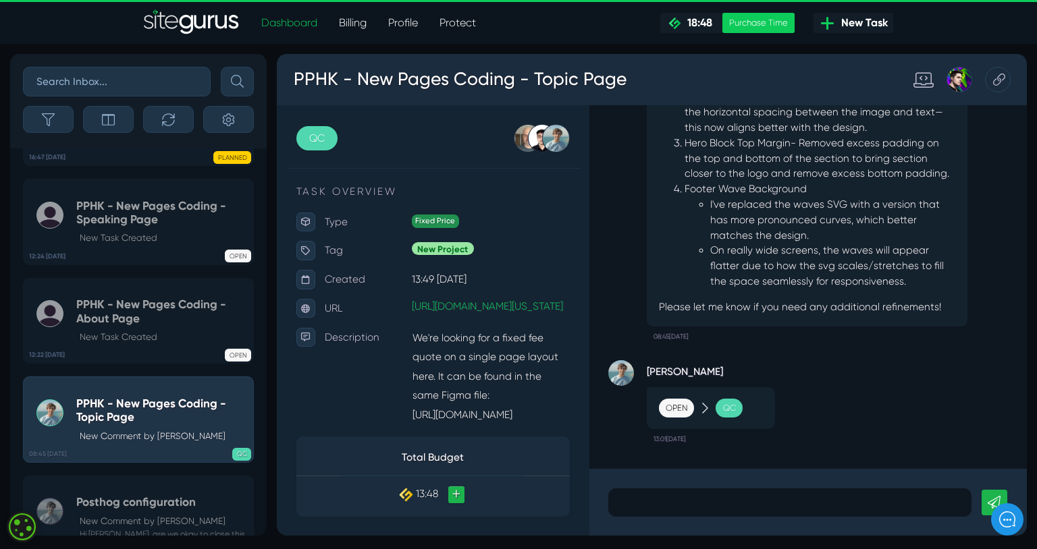
scroll to position [-644, 0]
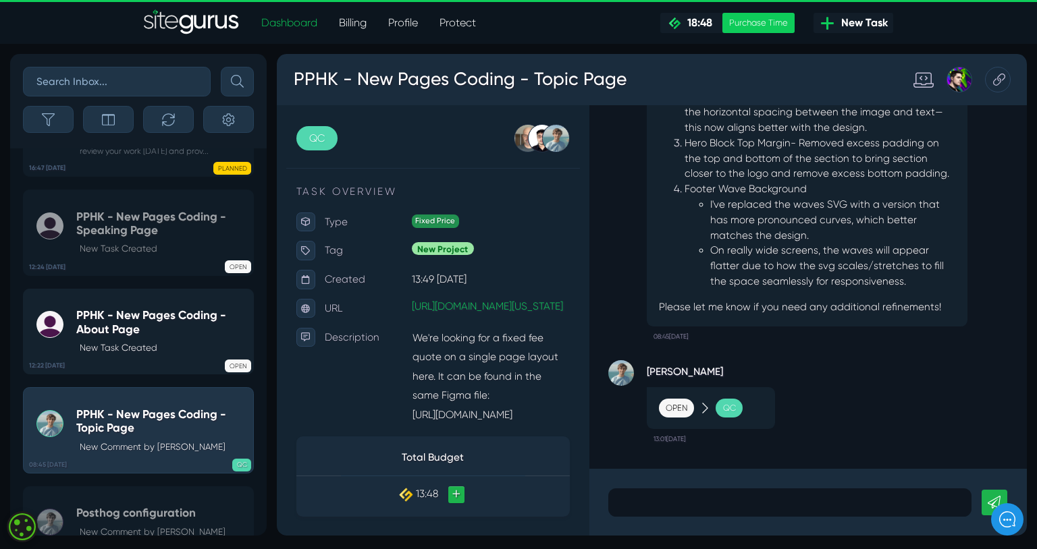
click at [165, 336] on h5 "PPHK - New Pages Coding - About Page" at bounding box center [161, 322] width 171 height 28
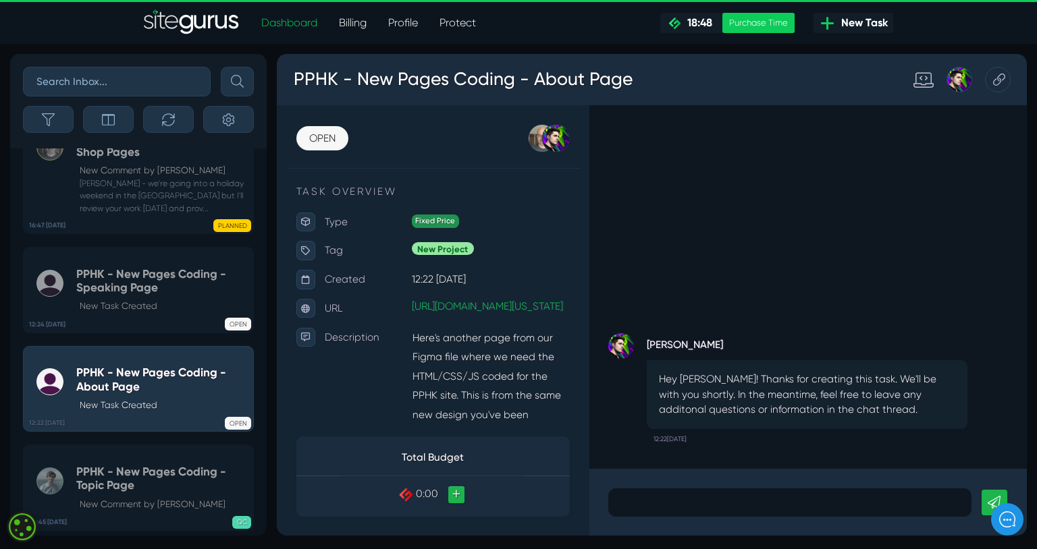
scroll to position [-717, 0]
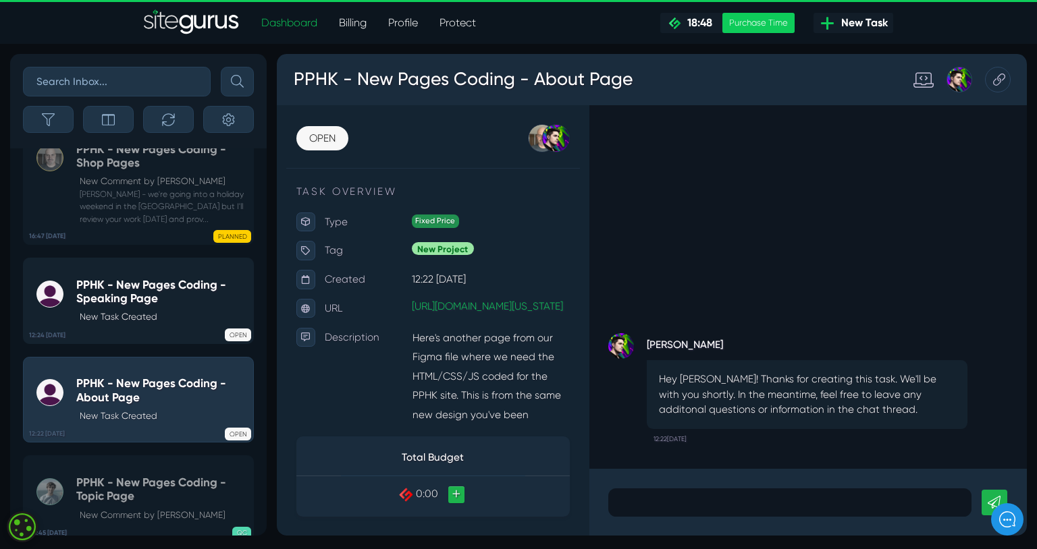
click at [192, 306] on h5 "PPHK - New Pages Coding - Speaking Page" at bounding box center [161, 292] width 171 height 28
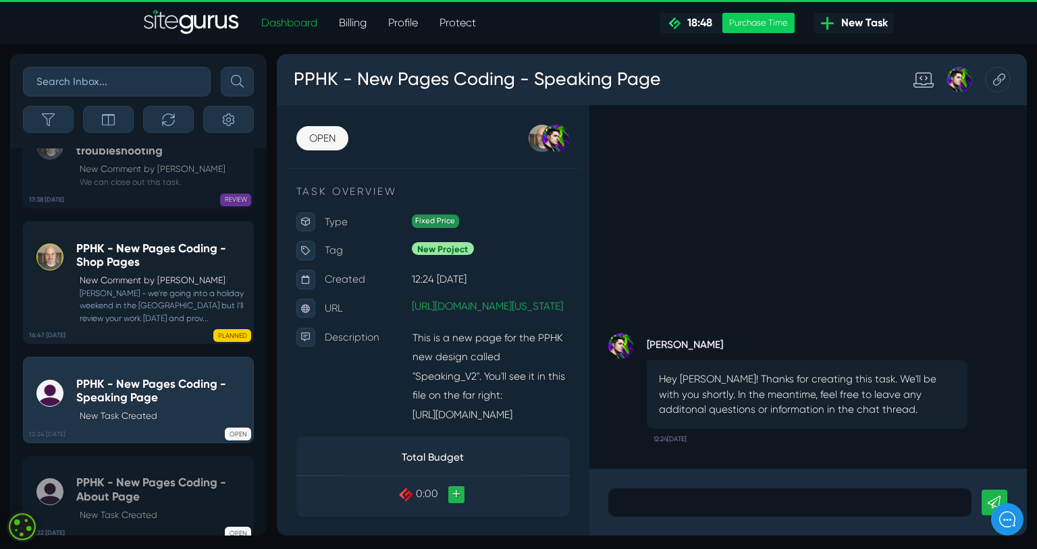
click at [159, 306] on small "[PERSON_NAME] - we're going into a holiday weekend in the [GEOGRAPHIC_DATA] but…" at bounding box center [161, 305] width 171 height 37
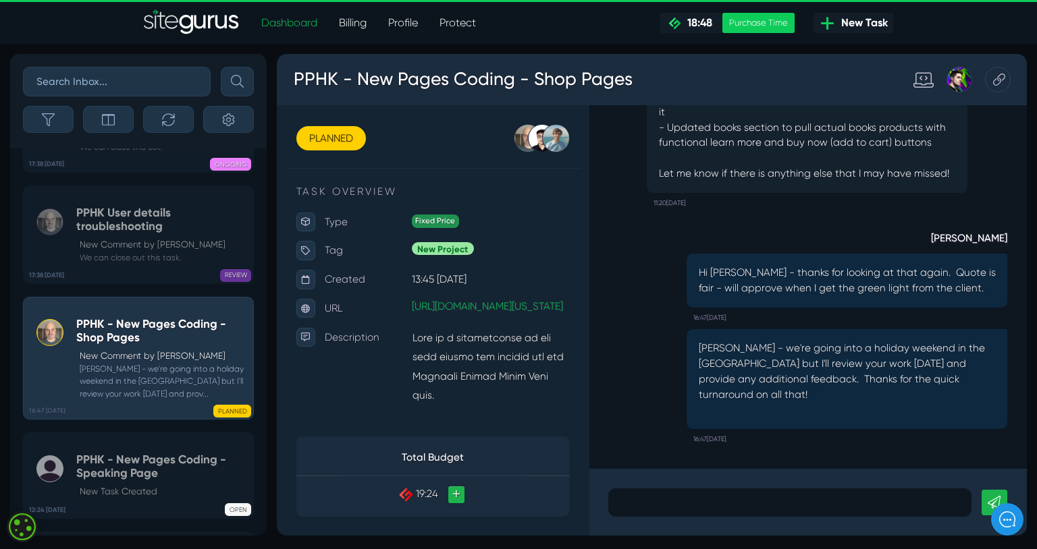
scroll to position [-887, 0]
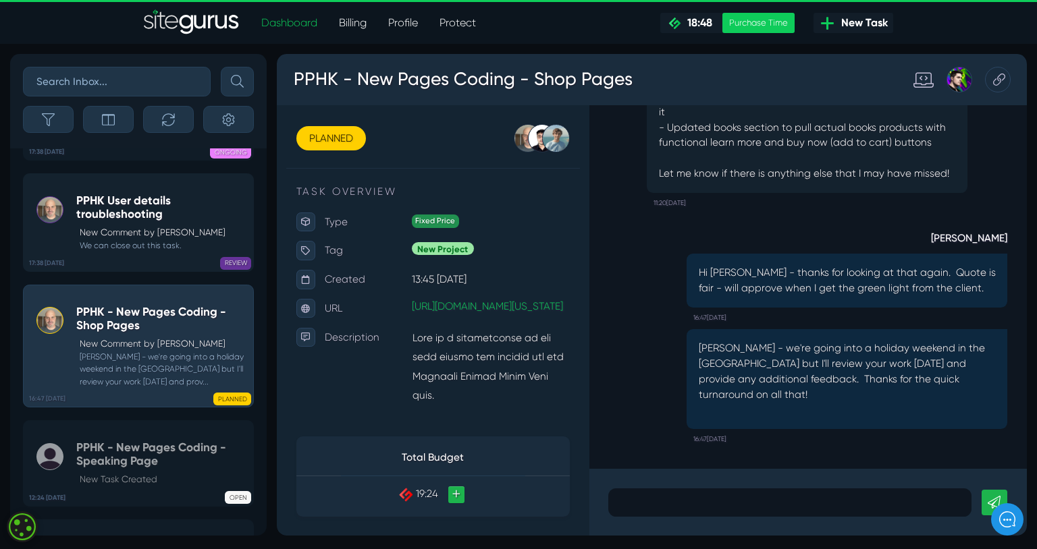
click at [206, 240] on div "PPHK User details troubleshooting New Comment by [PERSON_NAME] We can close out…" at bounding box center [161, 223] width 171 height 59
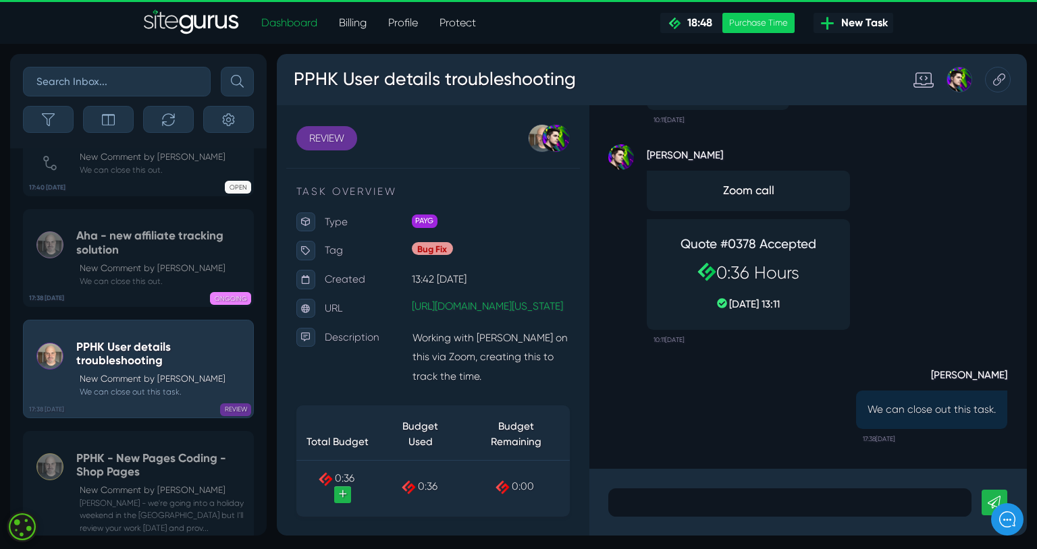
scroll to position [-1043, 0]
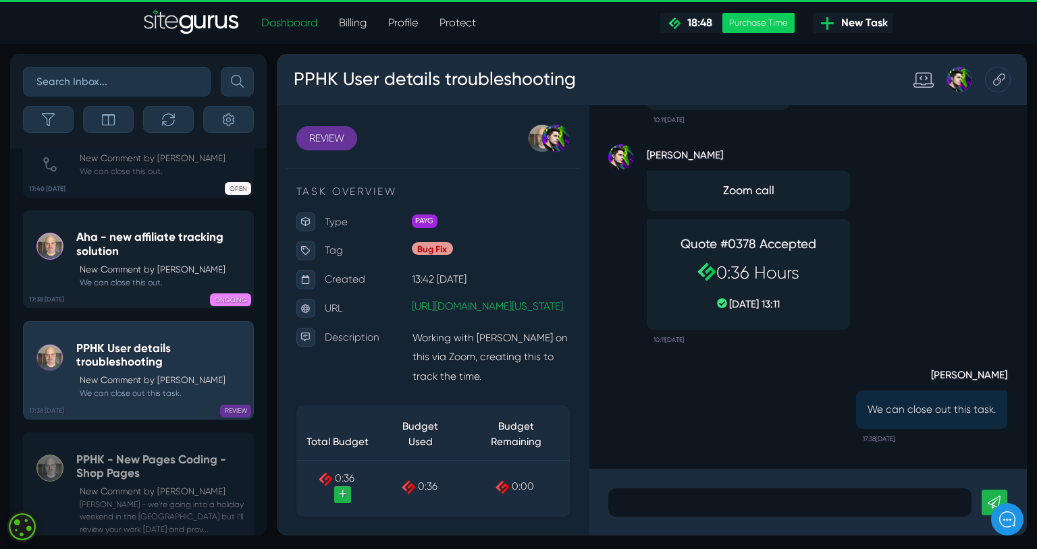
click at [161, 240] on link "17:38 [DATE] Aha - new affiliate tracking solution New Comment by [PERSON_NAME]…" at bounding box center [138, 260] width 231 height 99
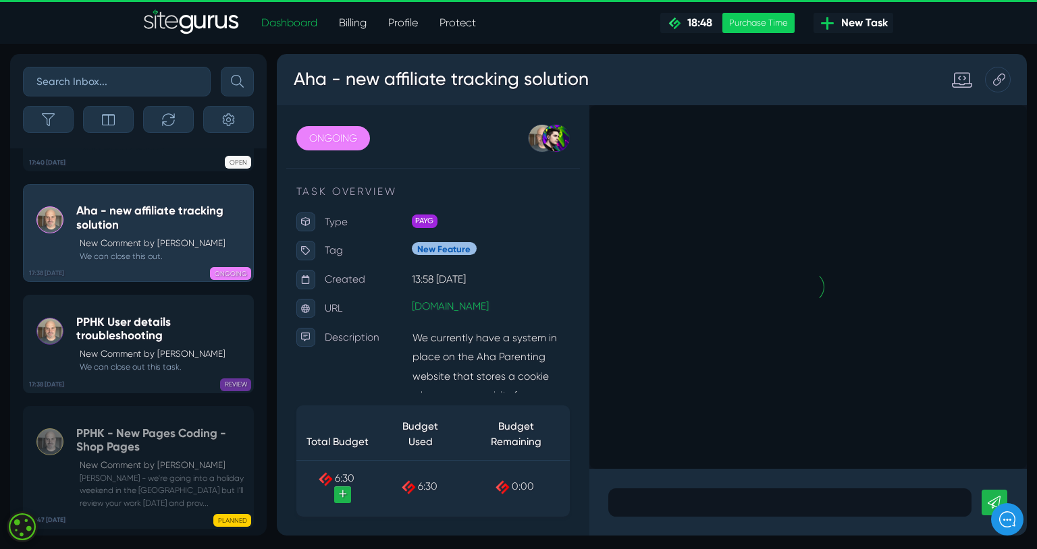
scroll to position [-1200, 0]
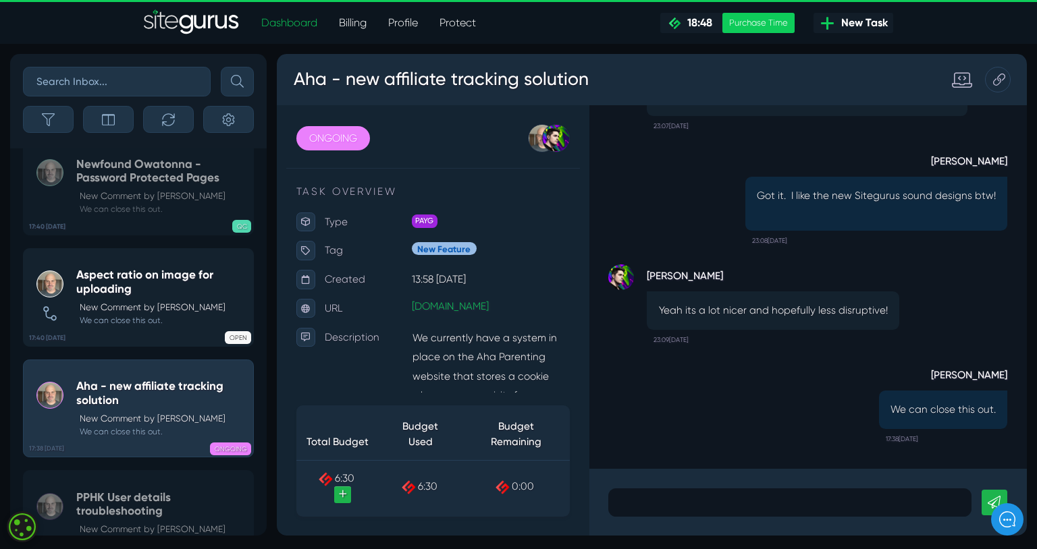
click at [196, 296] on h5 "Aspect ratio on image for uploading" at bounding box center [161, 282] width 171 height 28
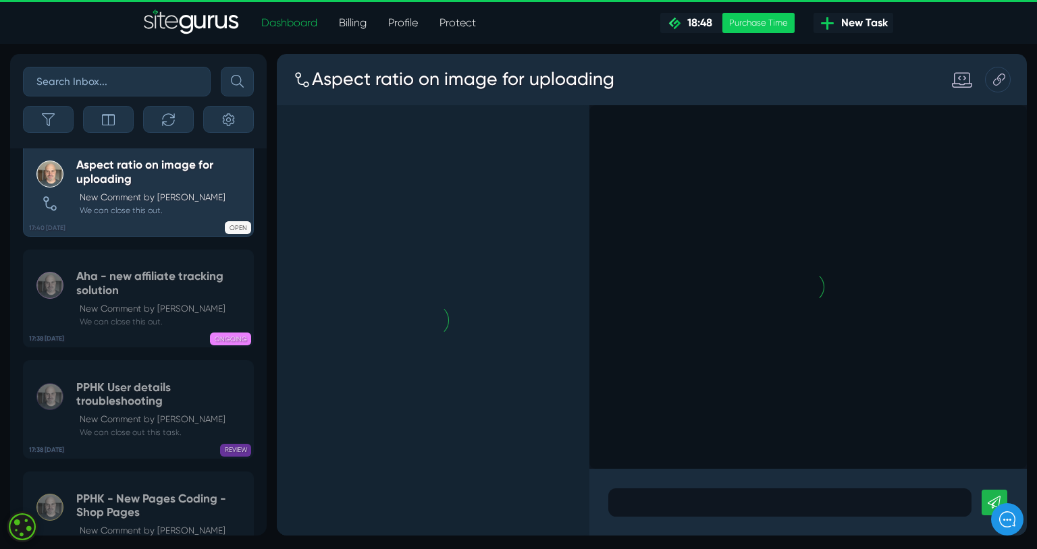
scroll to position [-1200, 0]
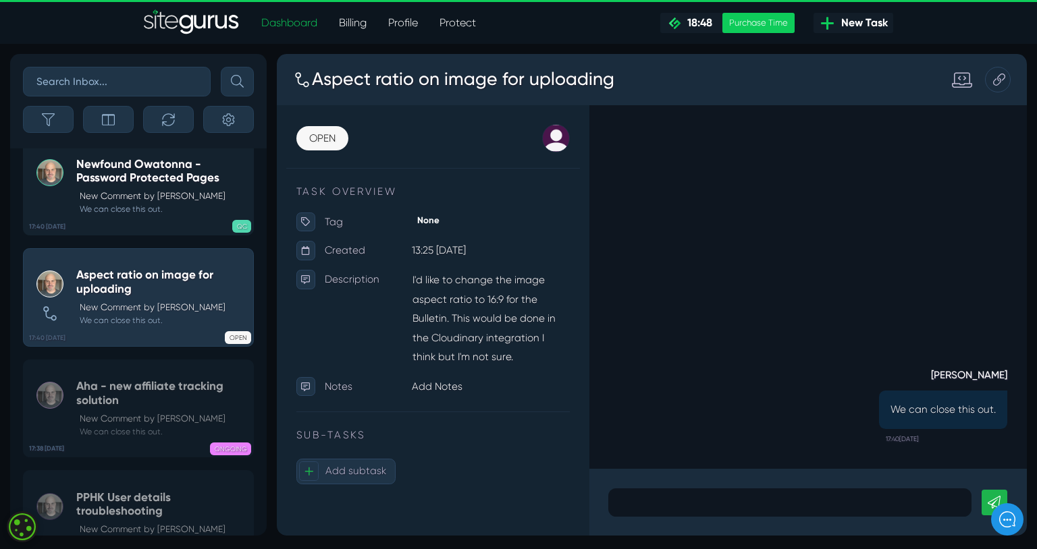
click at [190, 215] on small "We can close this out." at bounding box center [161, 209] width 171 height 12
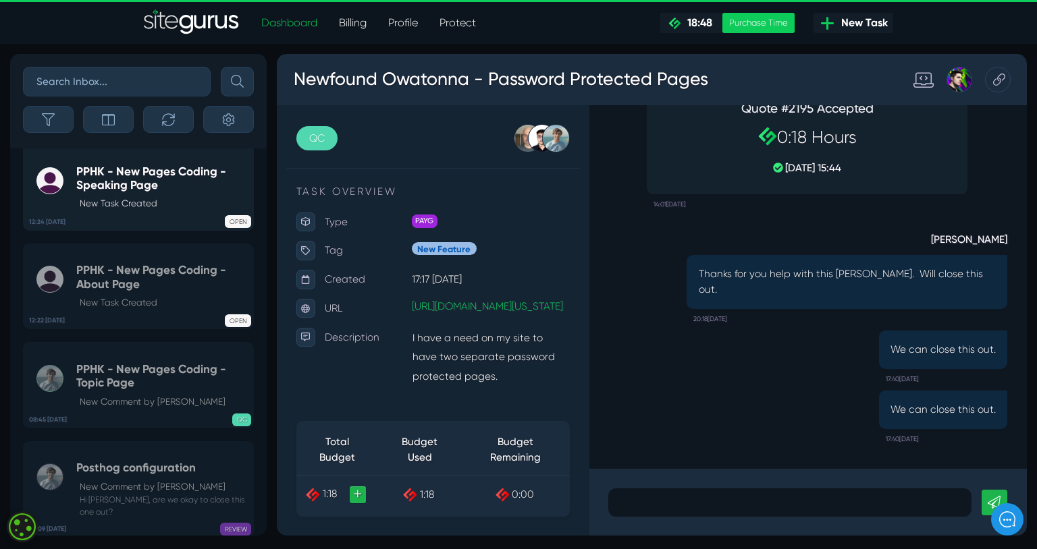
scroll to position [-595, 0]
